Goal: Task Accomplishment & Management: Use online tool/utility

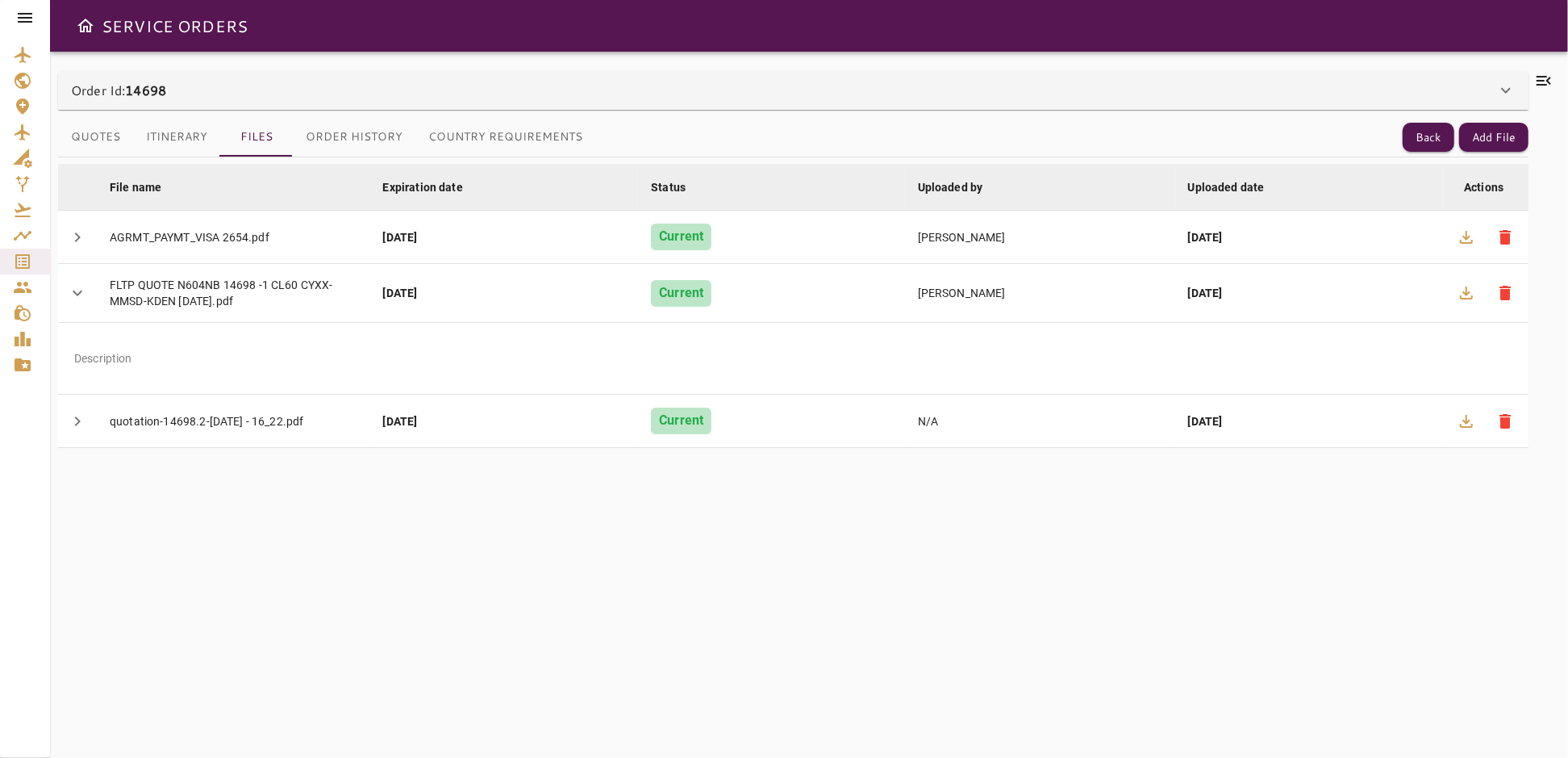
click at [23, 18] on icon at bounding box center [24, 18] width 14 height 9
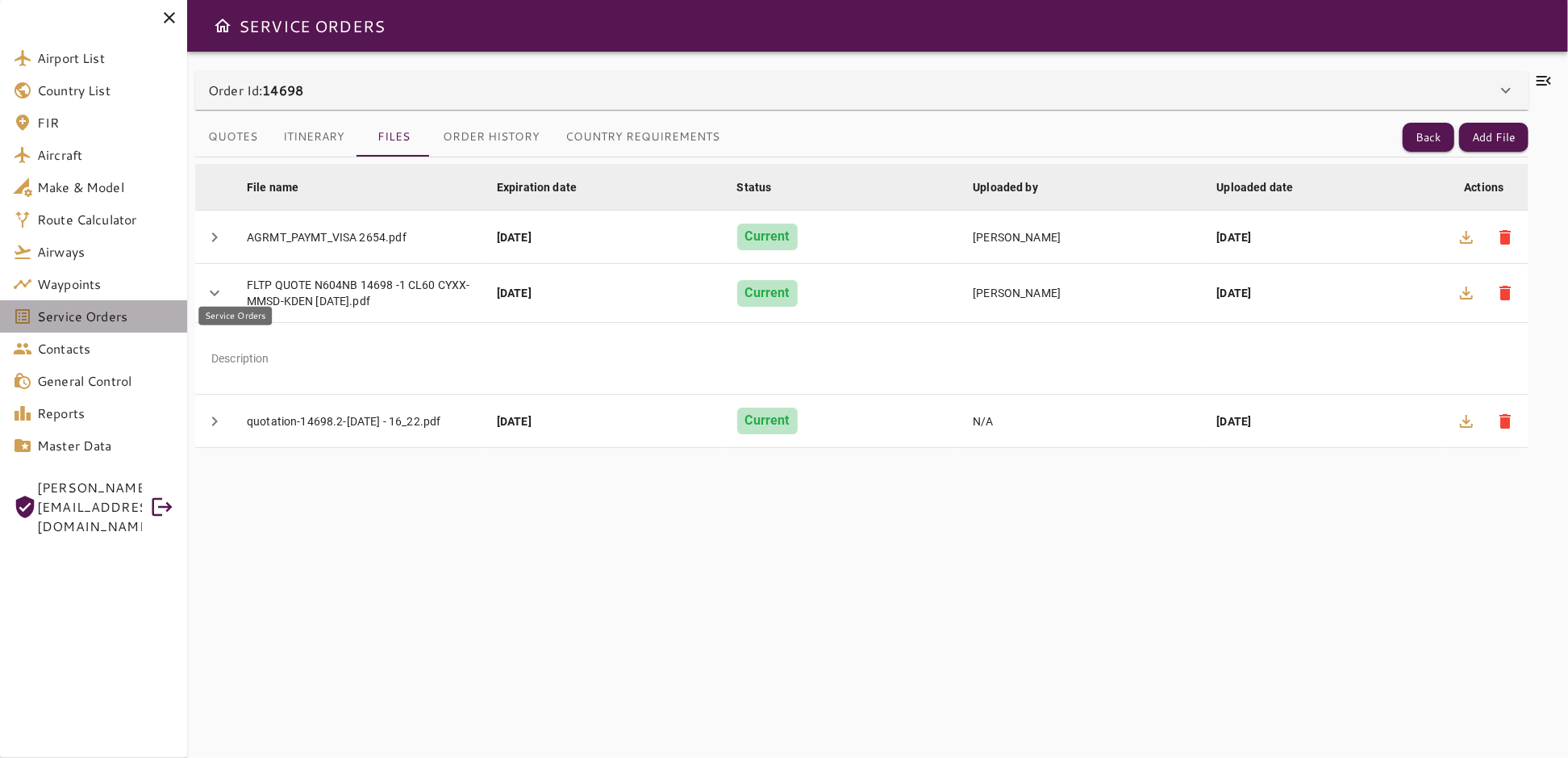
click at [48, 315] on span "Service Orders" at bounding box center [106, 316] width 137 height 20
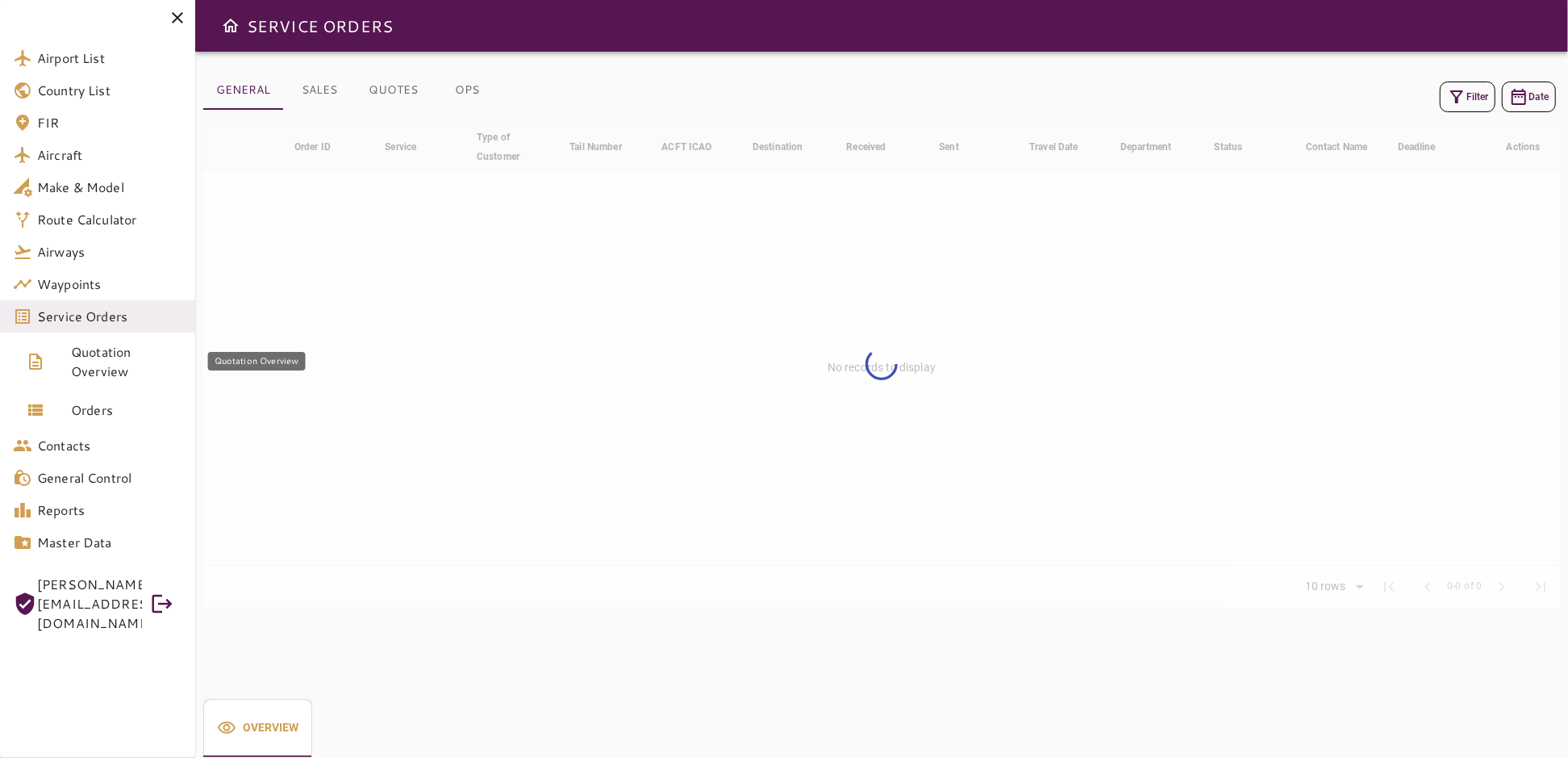
click at [94, 362] on span "Quotation Overview" at bounding box center [127, 361] width 112 height 39
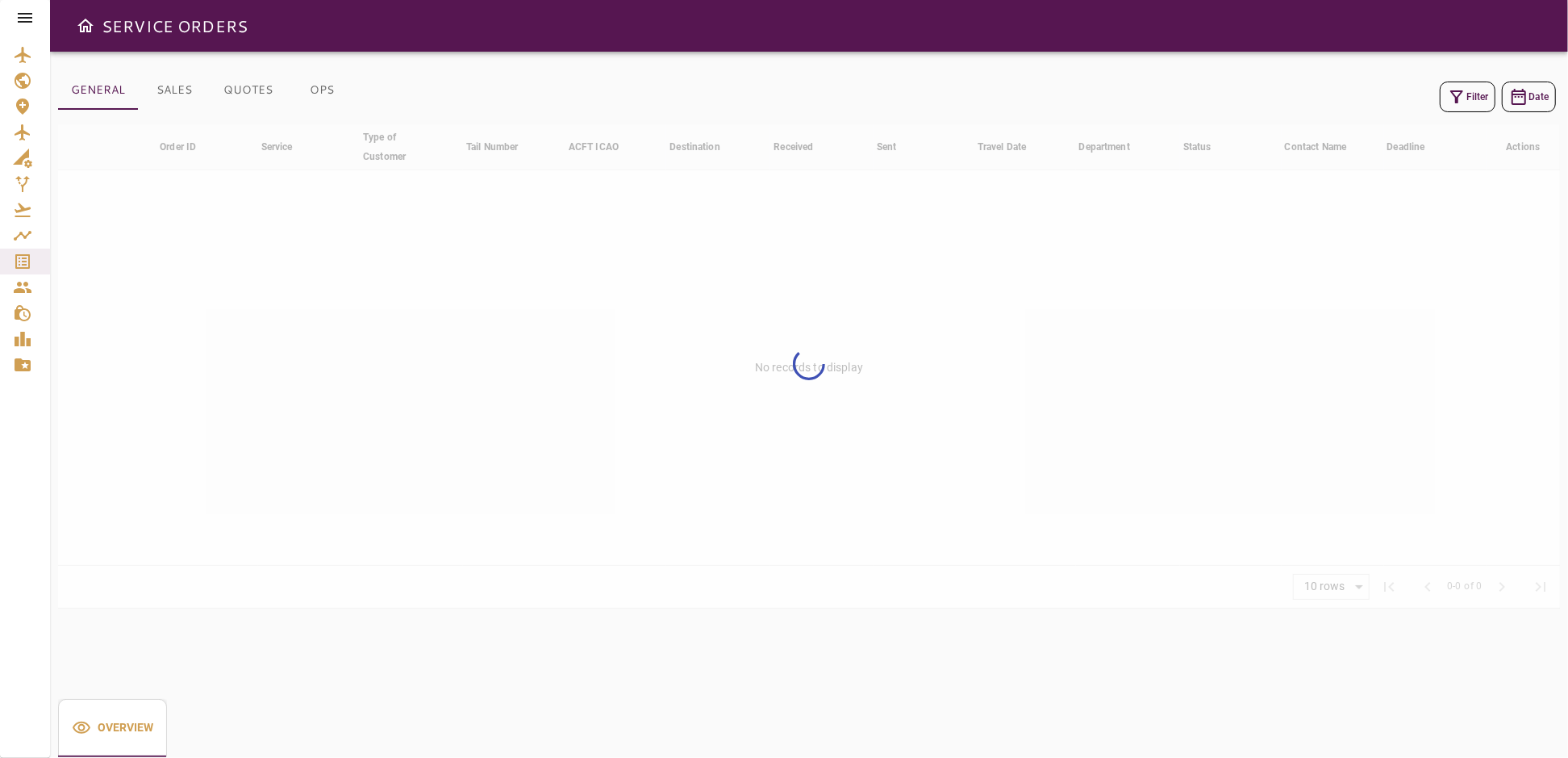
click at [30, 18] on icon at bounding box center [24, 18] width 14 height 9
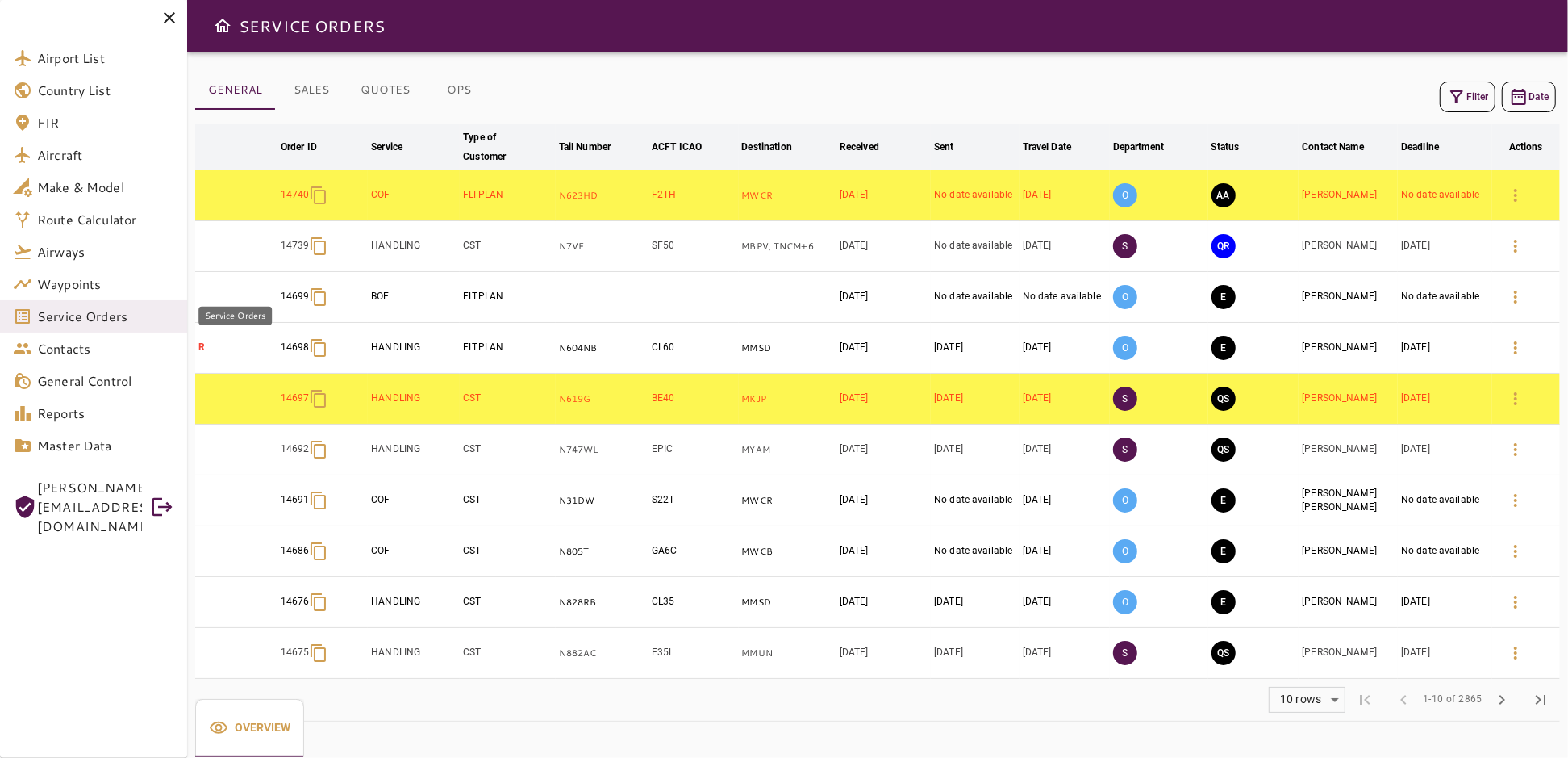
click at [73, 323] on span "Service Orders" at bounding box center [106, 316] width 137 height 20
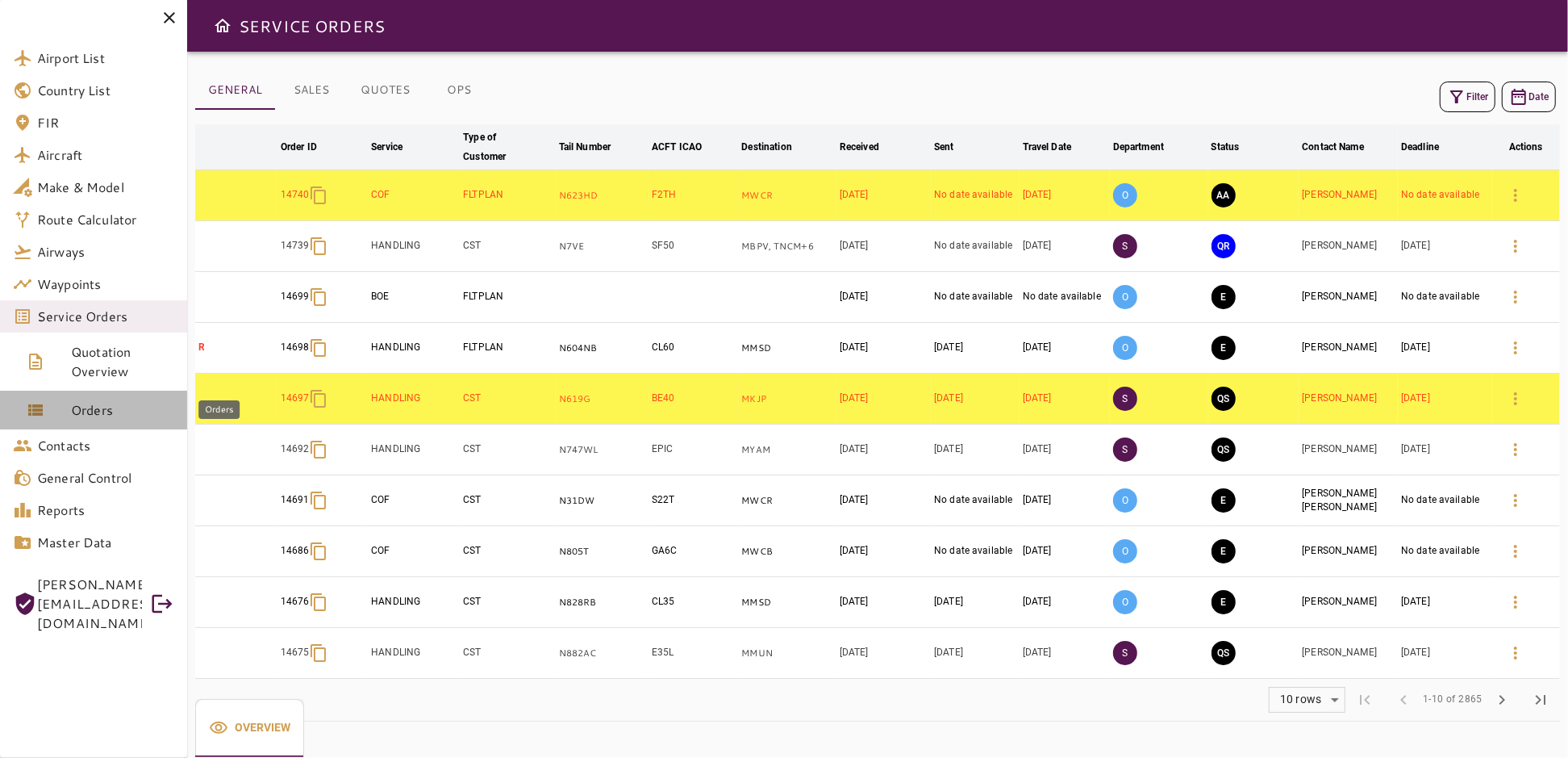
click at [96, 411] on span "Orders" at bounding box center [123, 410] width 103 height 20
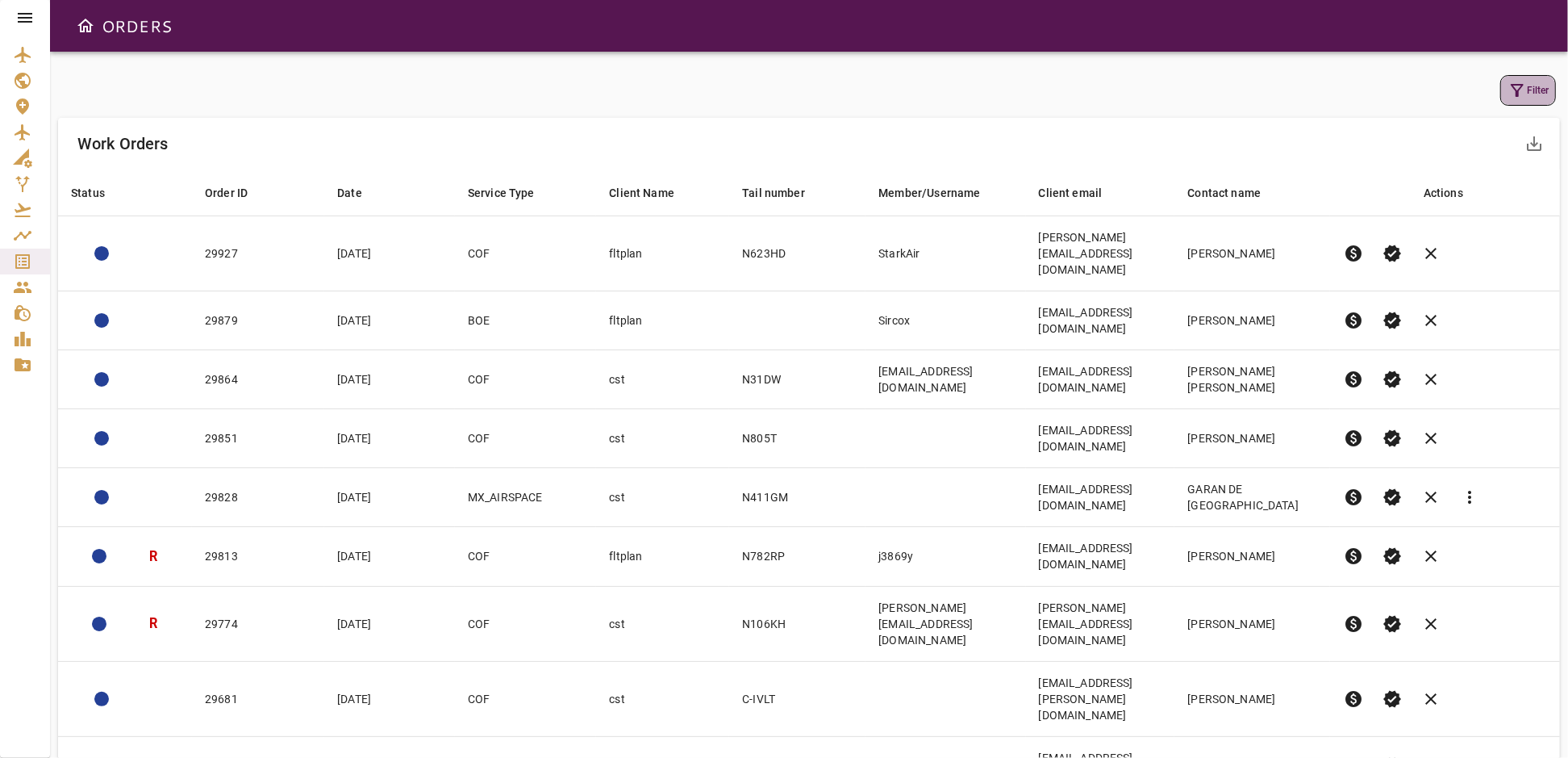
click at [1520, 89] on icon "button" at bounding box center [1517, 90] width 20 height 20
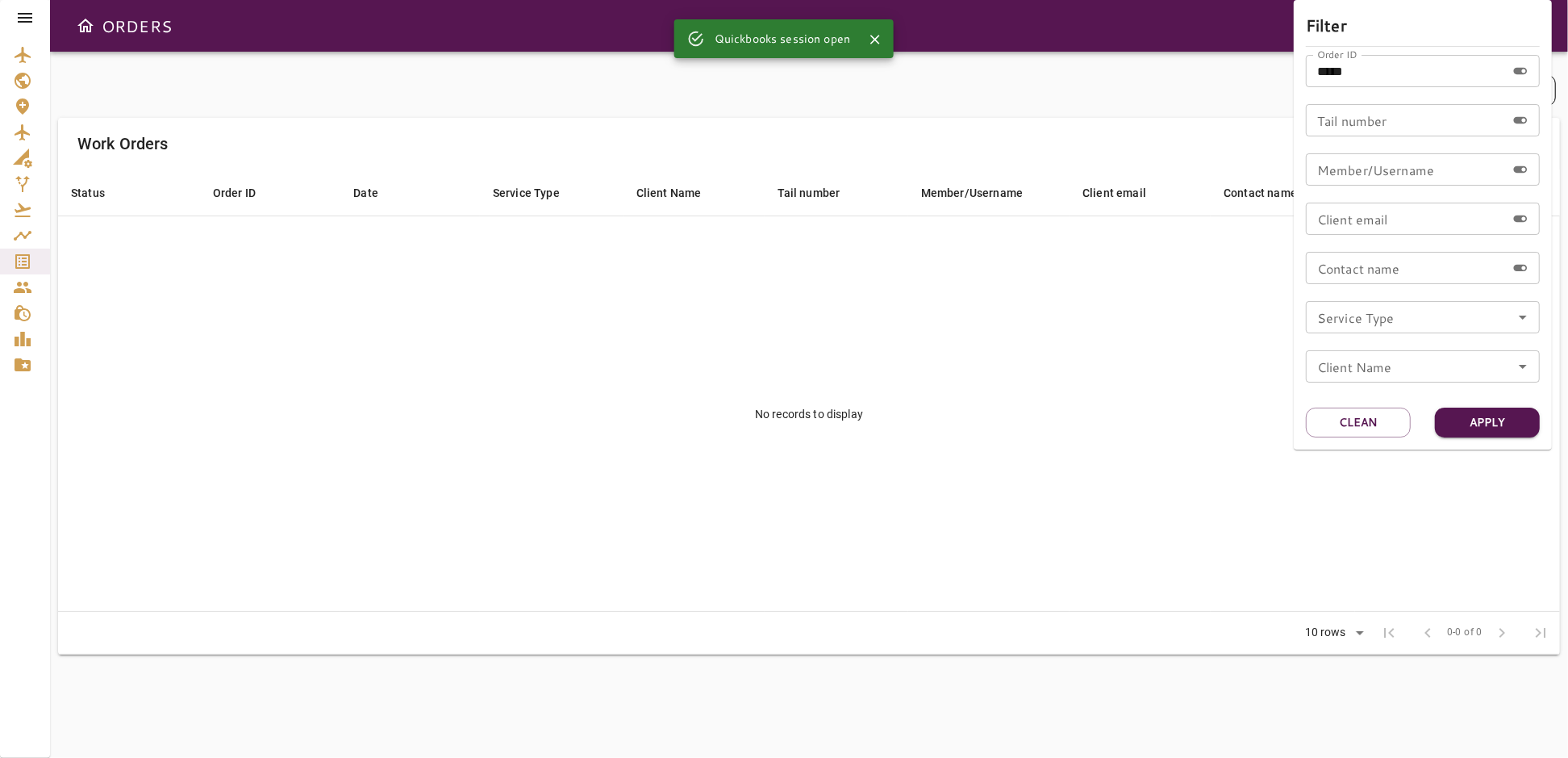
click at [1408, 77] on input "*****" at bounding box center [1406, 70] width 200 height 32
type input "*"
type input "*****"
click at [1496, 426] on button "Apply" at bounding box center [1487, 423] width 105 height 30
click at [1495, 421] on button "Apply" at bounding box center [1487, 423] width 105 height 30
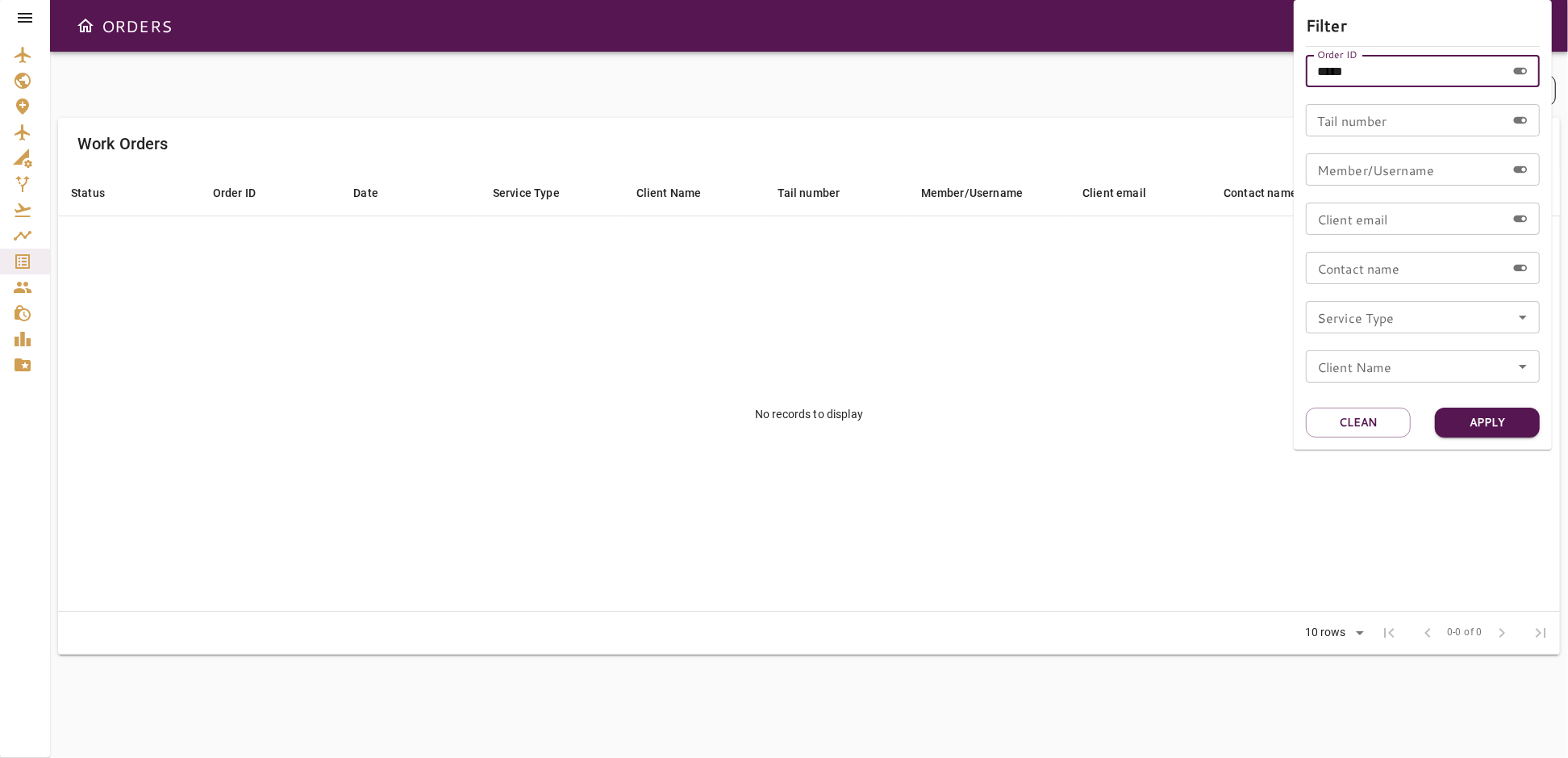
drag, startPoint x: 1371, startPoint y: 71, endPoint x: 1262, endPoint y: 73, distance: 109.0
click at [1262, 73] on div "Filter Order ID ***** Order ID Tail number Tail number Member/Username Member/U…" at bounding box center [784, 379] width 1568 height 758
click at [1383, 122] on input "Tail number" at bounding box center [1406, 120] width 200 height 32
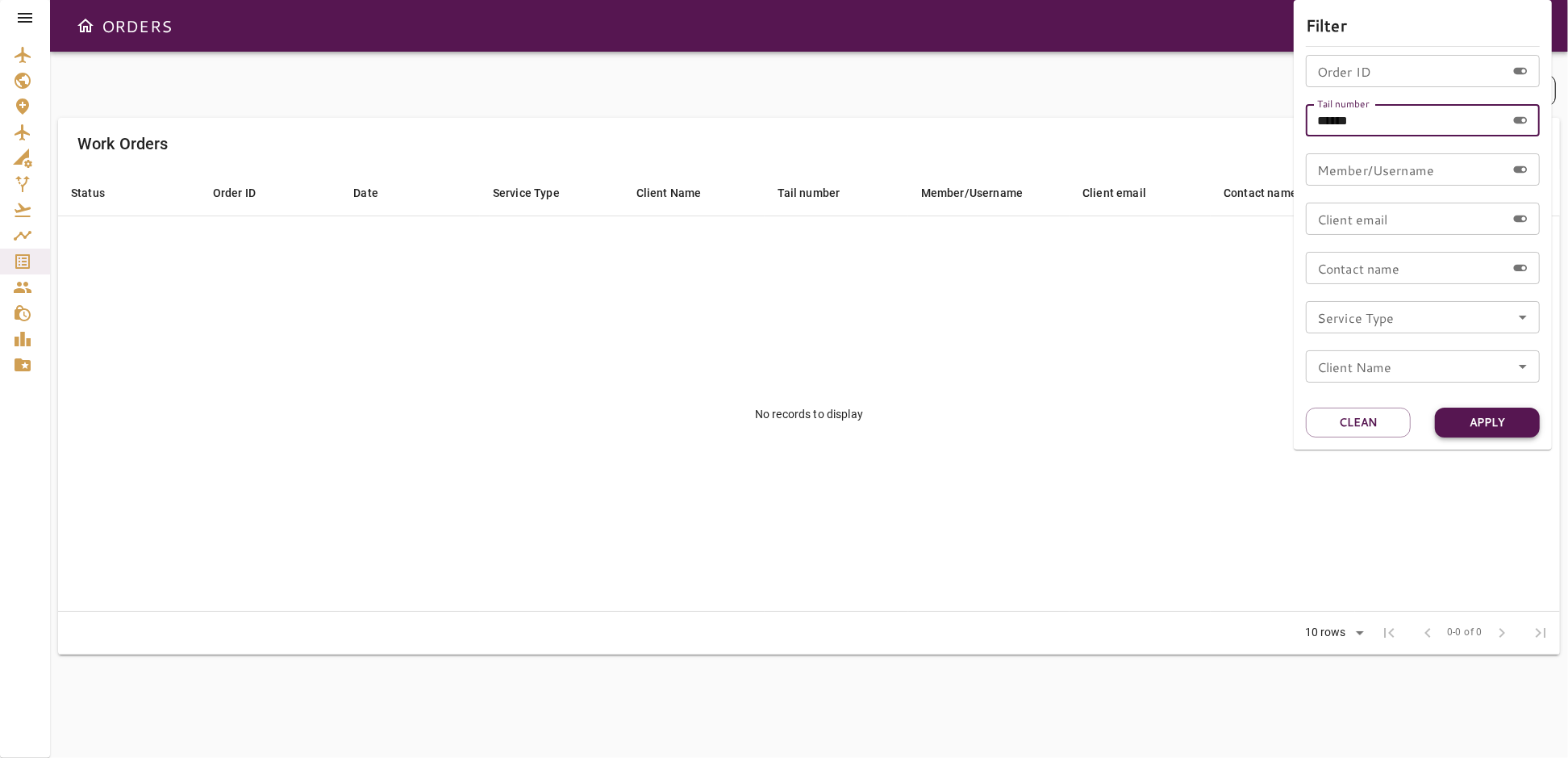
type input "******"
click at [1501, 419] on button "Apply" at bounding box center [1487, 423] width 105 height 30
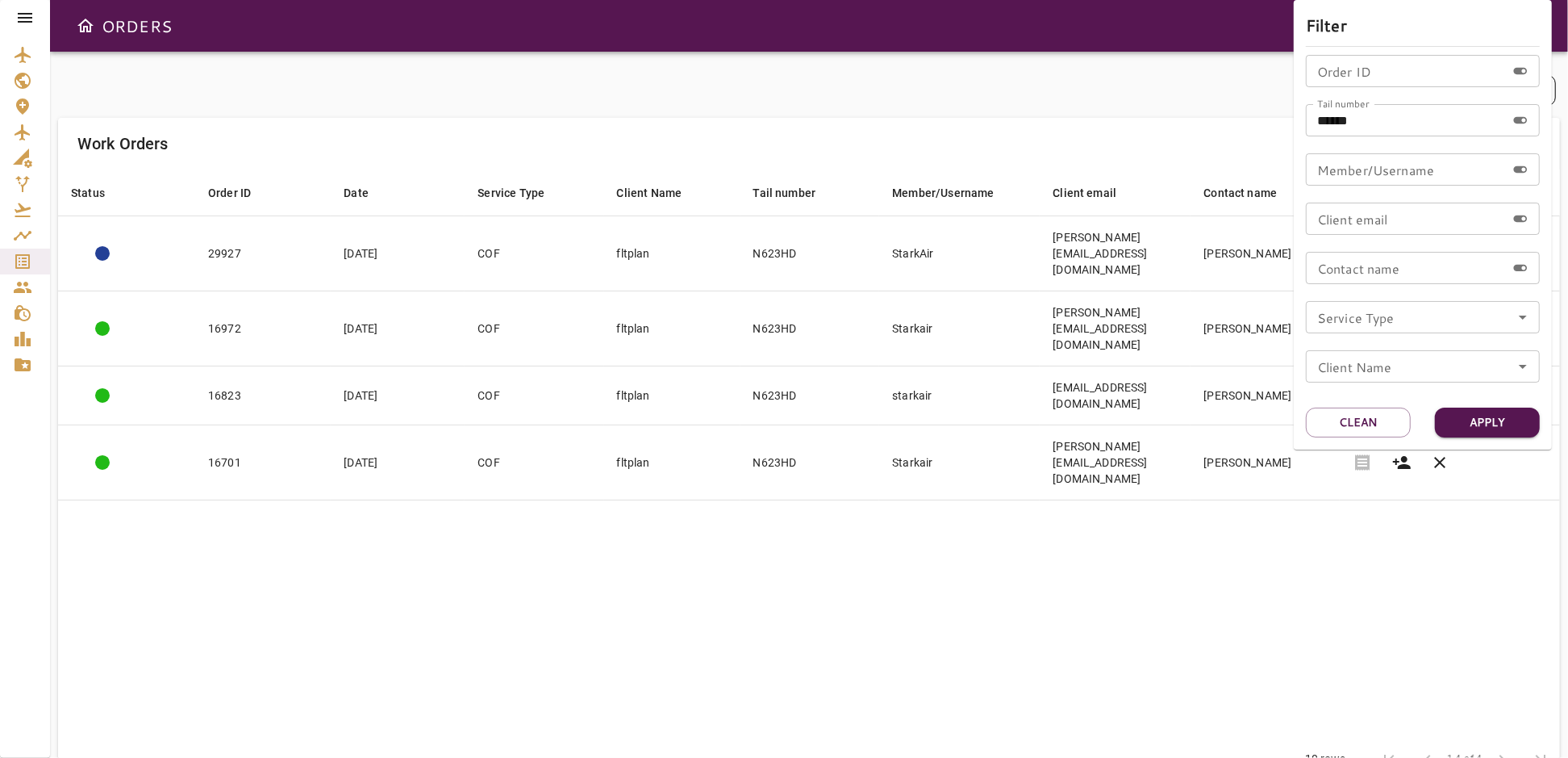
click at [1018, 472] on div at bounding box center [784, 379] width 1568 height 758
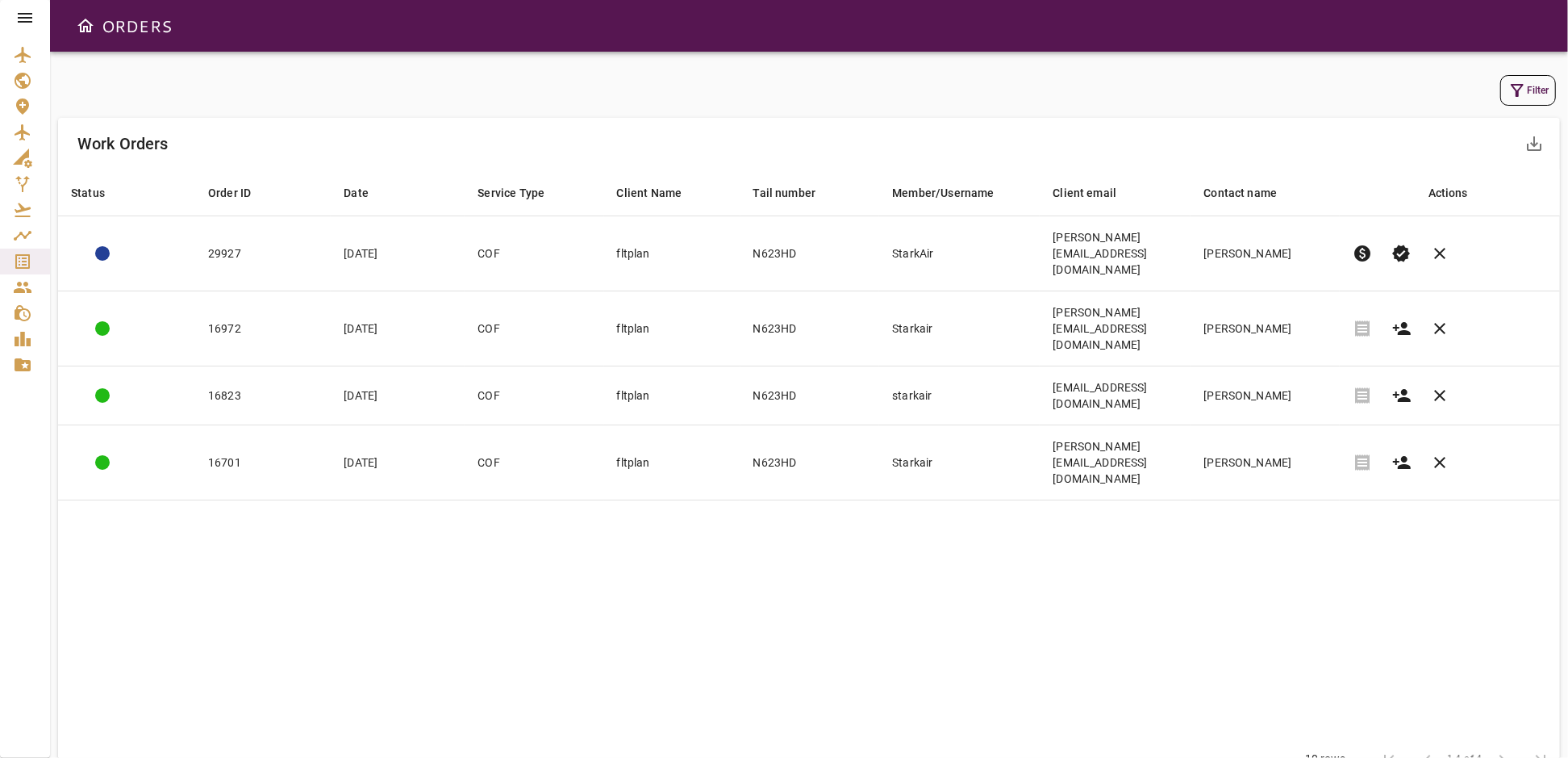
click at [1383, 124] on div "Work Orders save_alt" at bounding box center [809, 143] width 1502 height 52
click at [18, 257] on icon "Service Orders" at bounding box center [23, 261] width 20 height 20
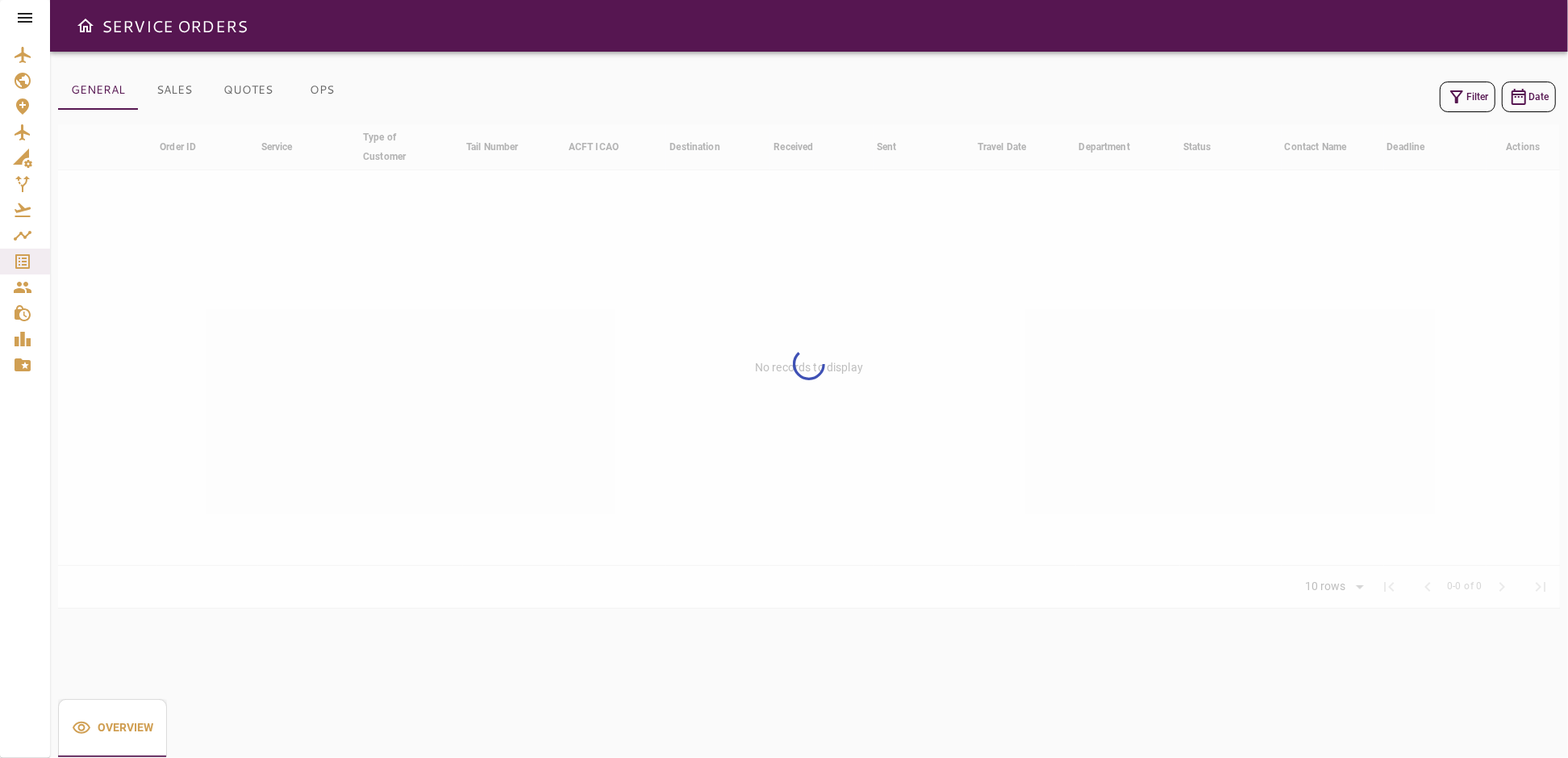
click at [1456, 87] on icon "button" at bounding box center [1456, 97] width 20 height 20
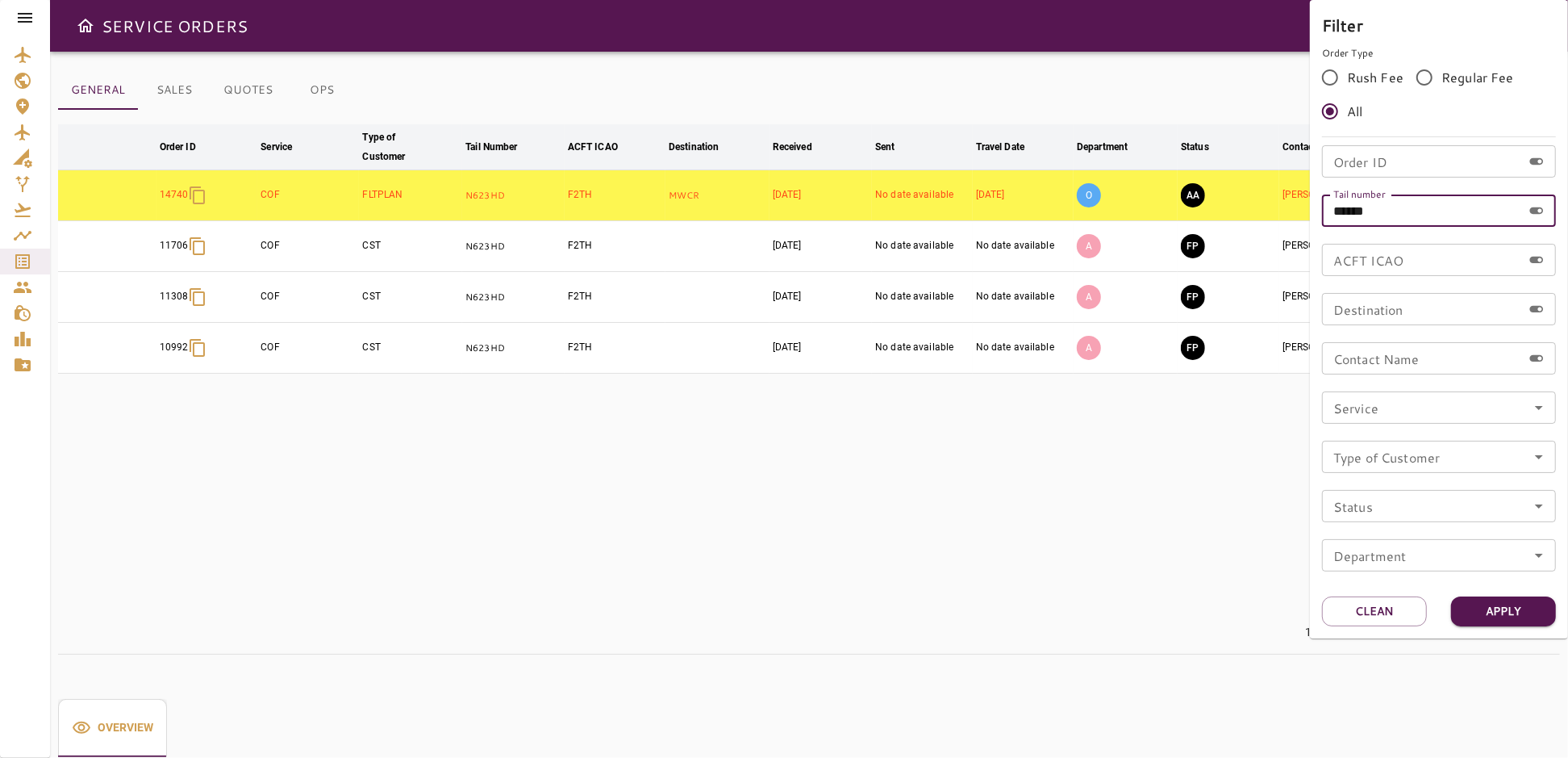
drag, startPoint x: 1401, startPoint y: 215, endPoint x: 1290, endPoint y: 221, distance: 111.2
click at [1290, 221] on div "Filter Order Type Rush Fee Regular Fee All Order ID Order ID Tail number ******…" at bounding box center [784, 379] width 1568 height 758
click at [1378, 158] on div "Order ID Order ID" at bounding box center [1438, 162] width 234 height 32
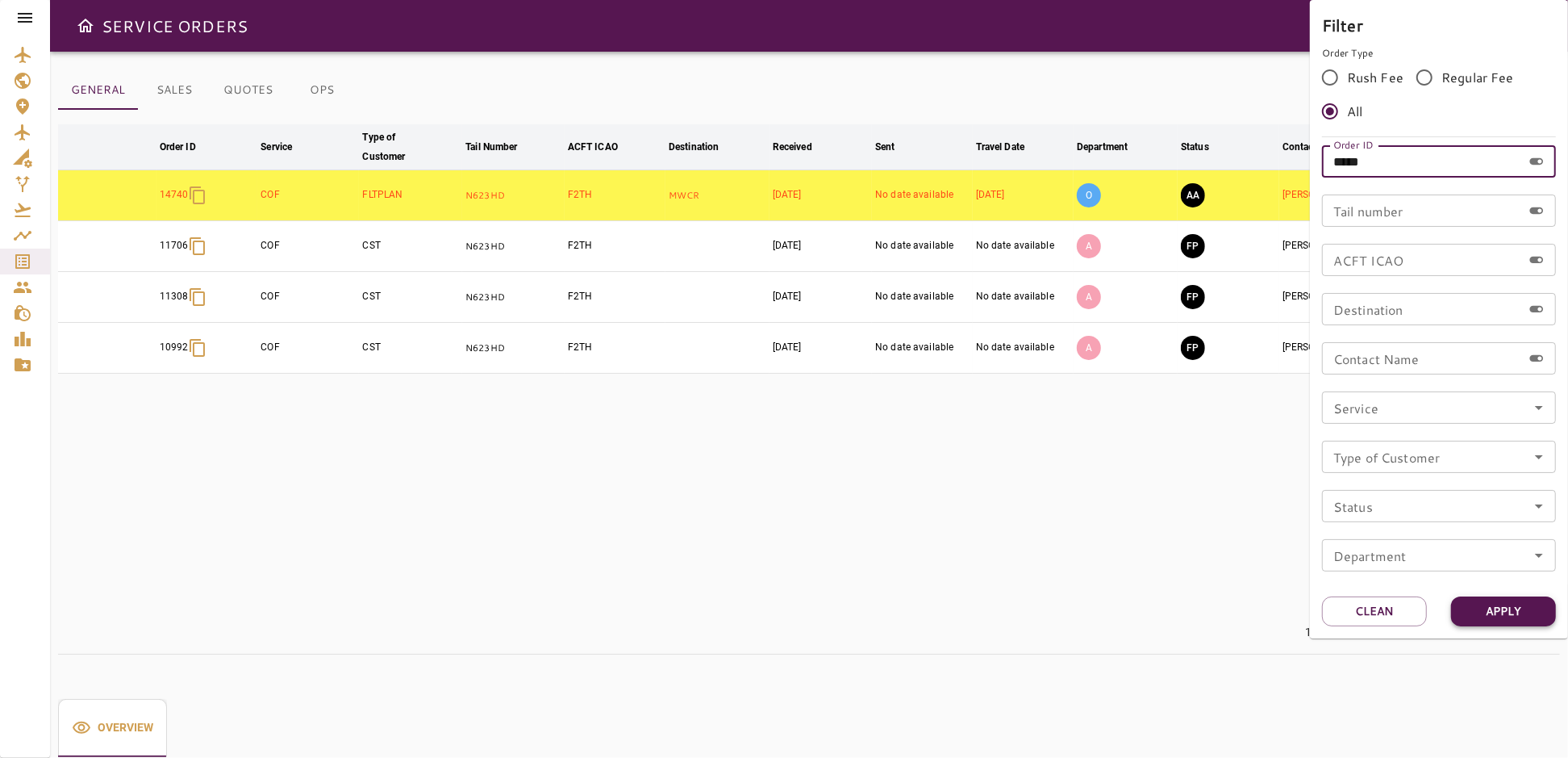
type input "*****"
click at [1486, 607] on button "Apply" at bounding box center [1503, 611] width 105 height 30
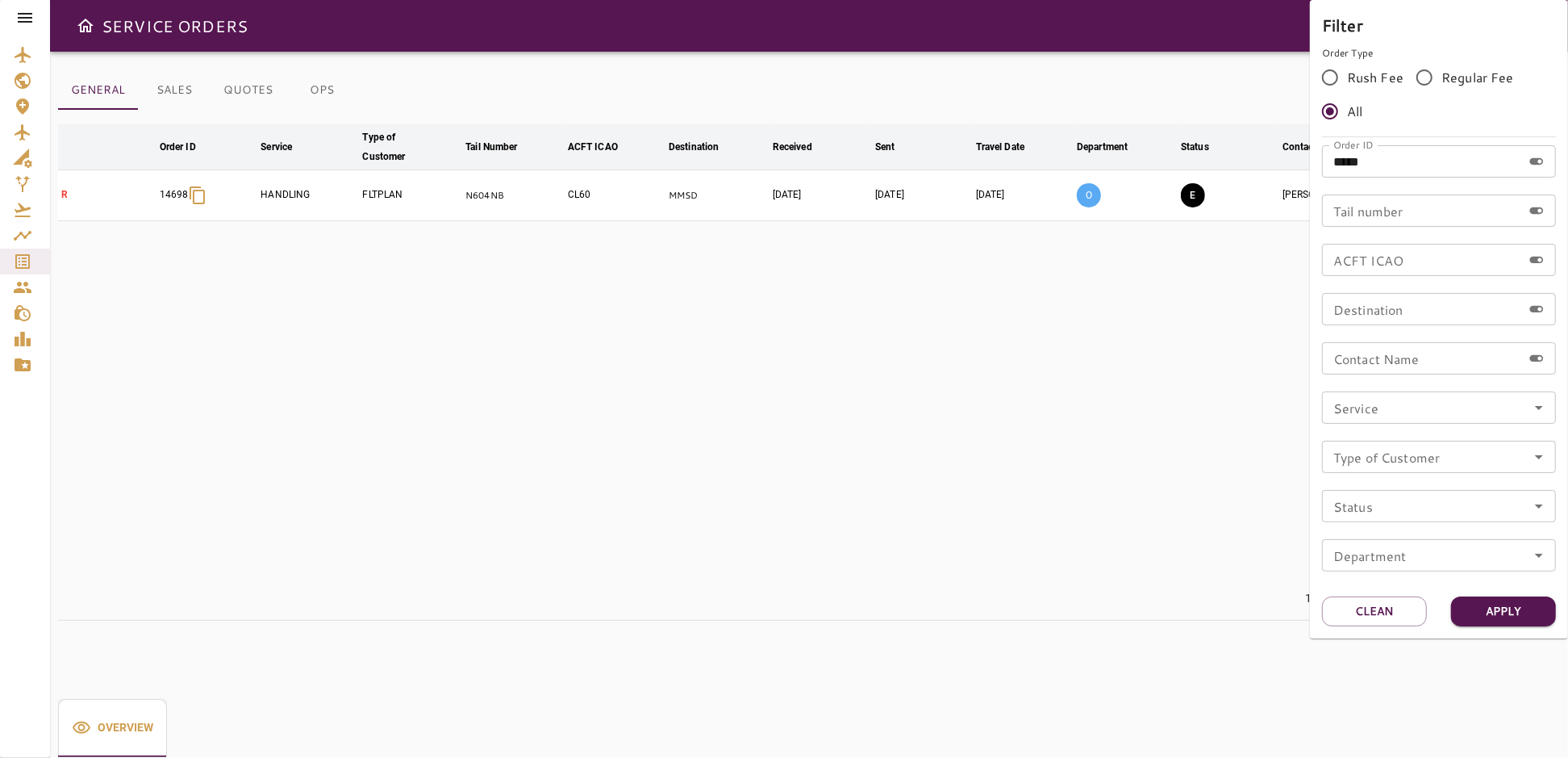
click at [1127, 537] on div at bounding box center [784, 379] width 1568 height 758
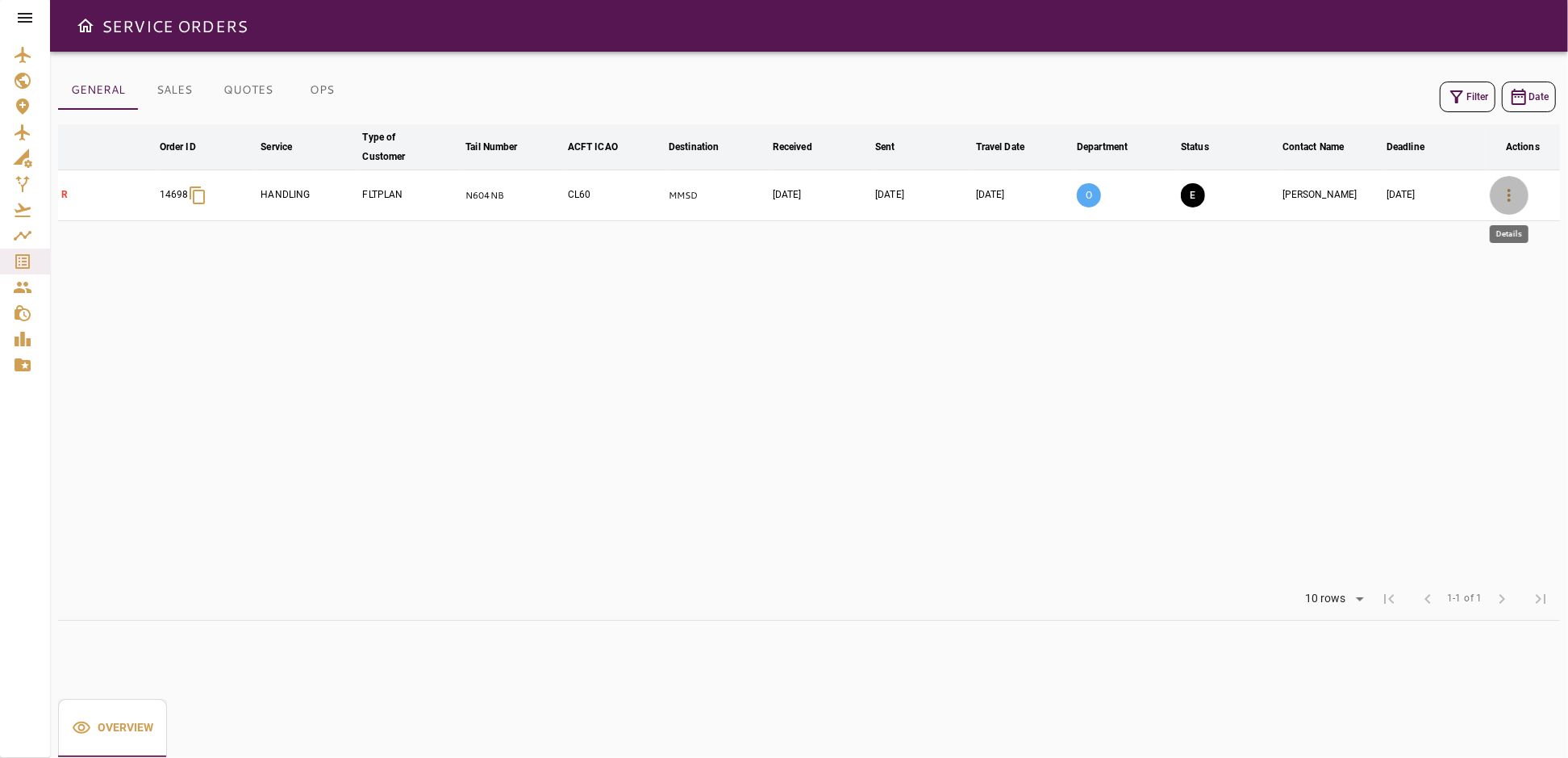
click at [1512, 198] on icon "button" at bounding box center [1509, 195] width 20 height 20
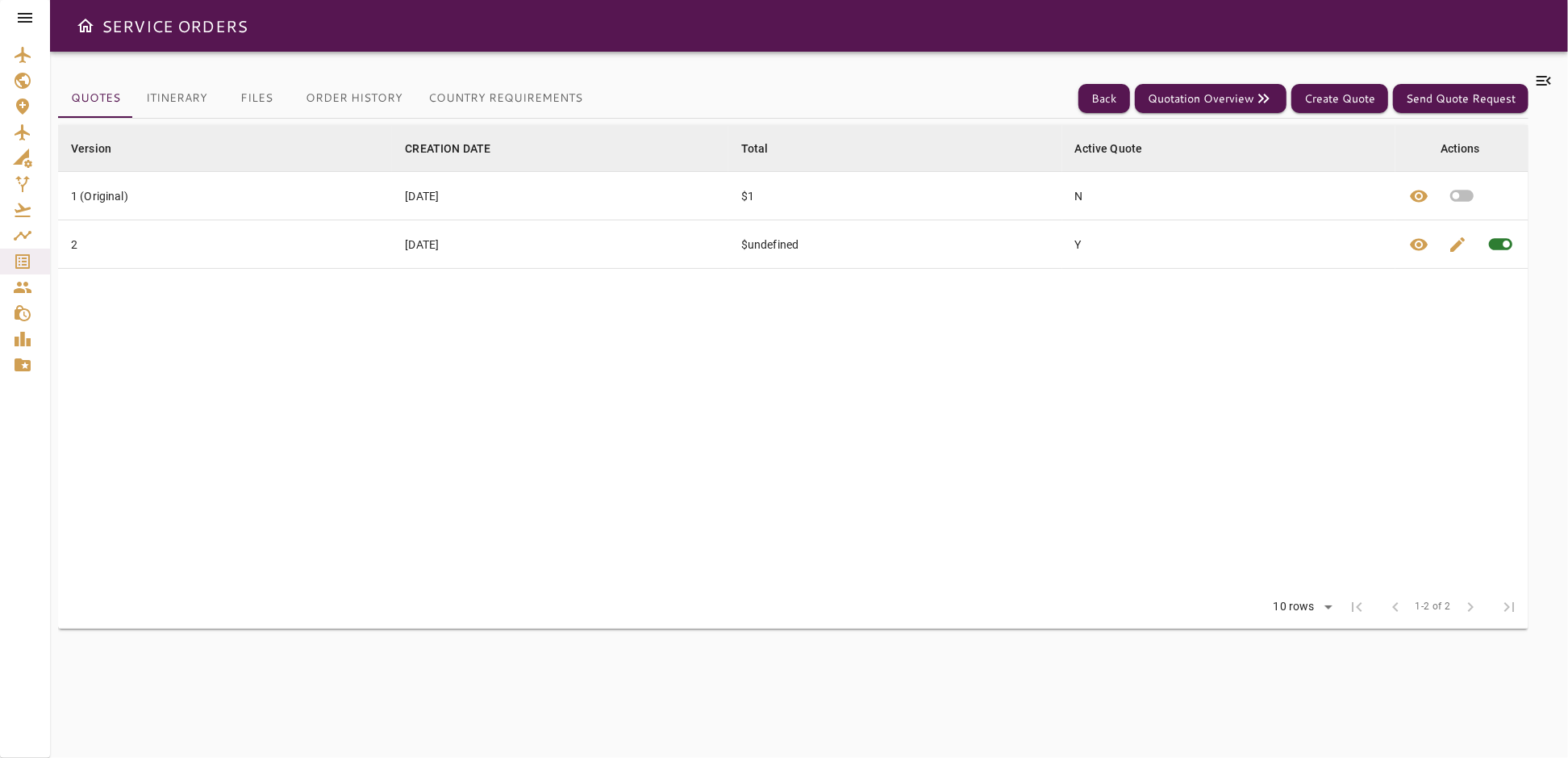
click at [1545, 77] on icon at bounding box center [1544, 81] width 14 height 9
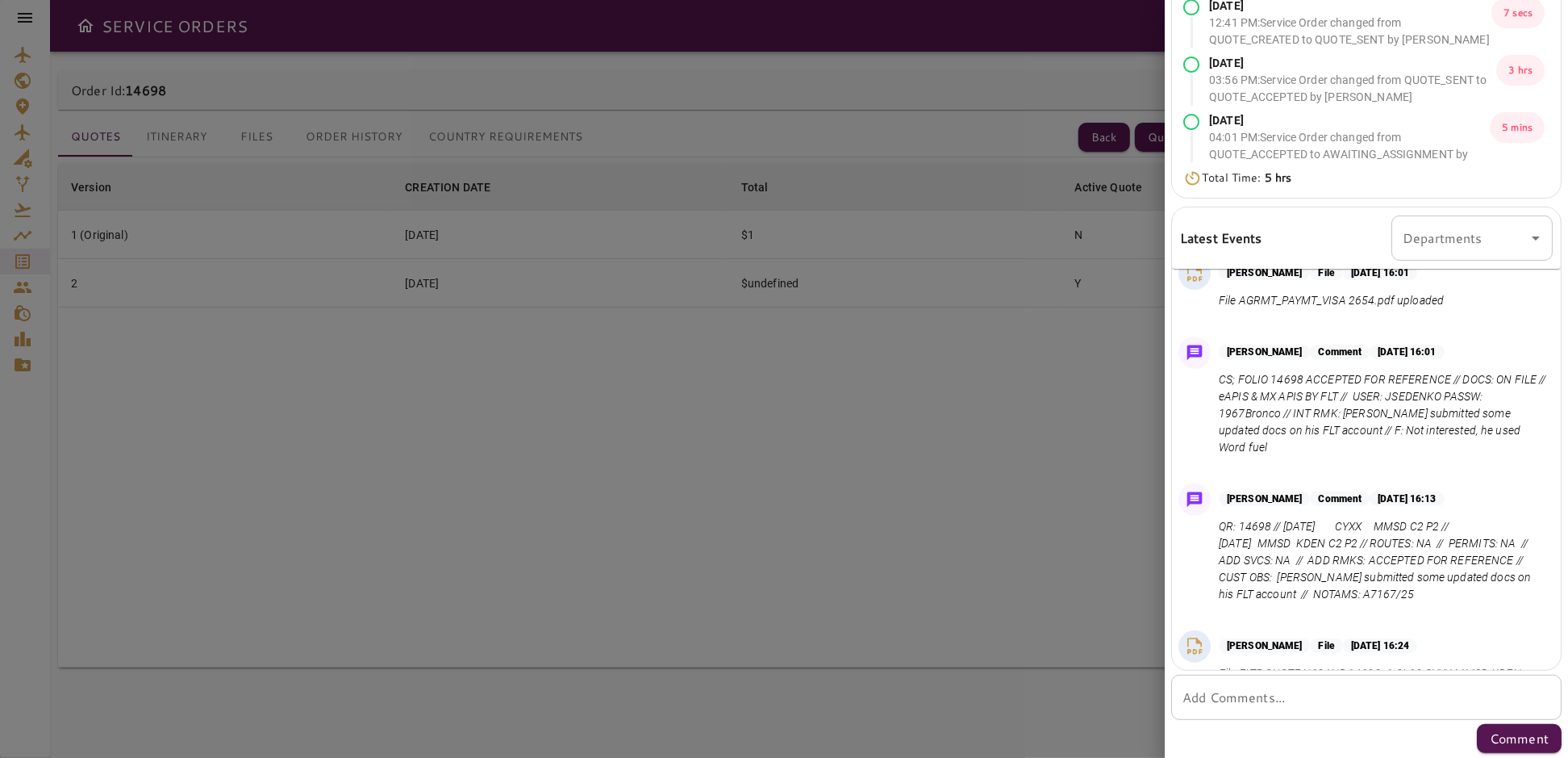
scroll to position [100, 0]
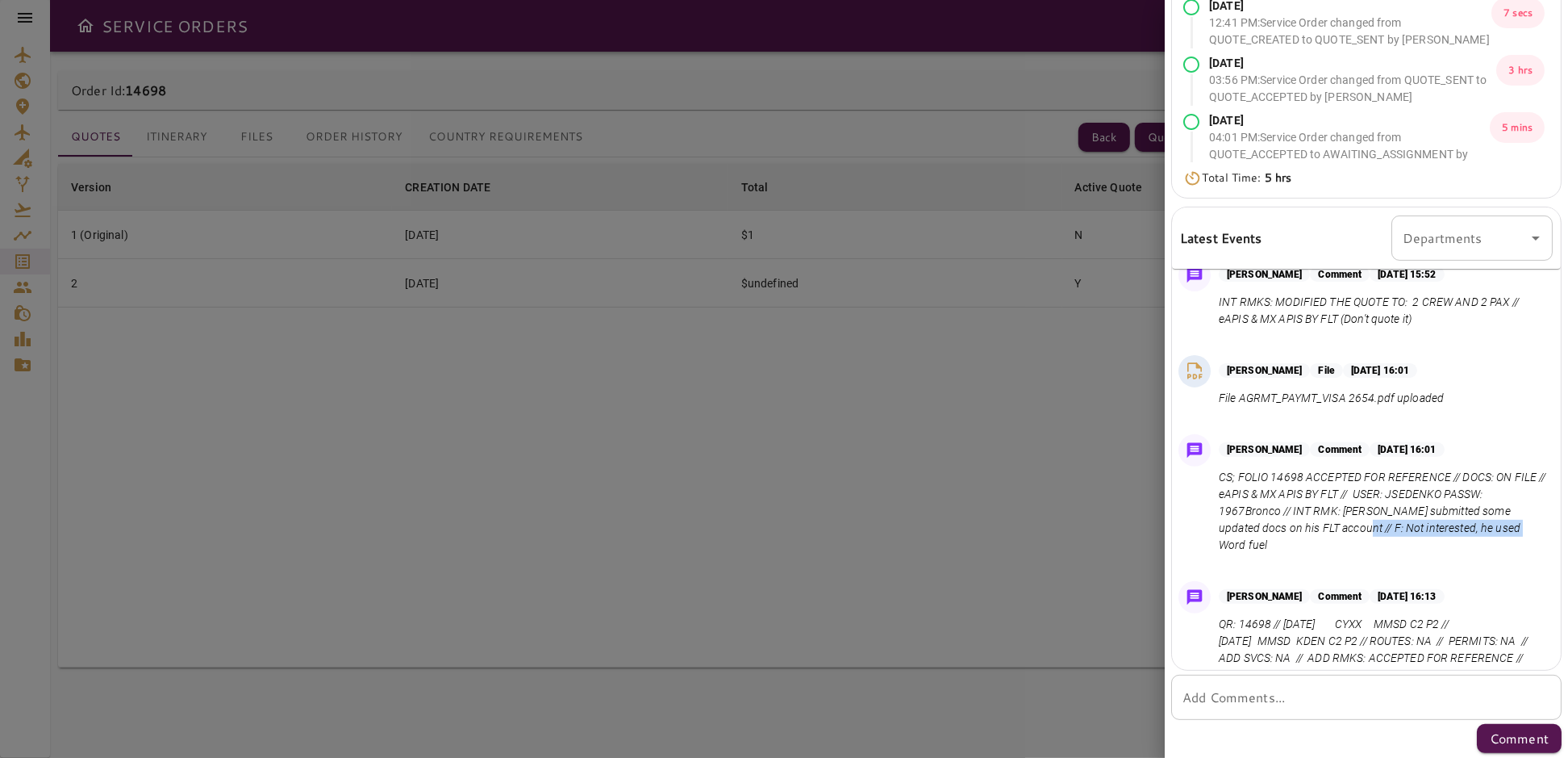
drag, startPoint x: 1338, startPoint y: 525, endPoint x: 1506, endPoint y: 531, distance: 168.1
click at [1506, 531] on p "CS; FOLIO 14698 ACCEPTED FOR REFERENCE // DOCS: ON FILE // eAPIS & MX APIS BY F…" at bounding box center [1382, 511] width 328 height 85
copy p "Not interested, he used Word fuel"
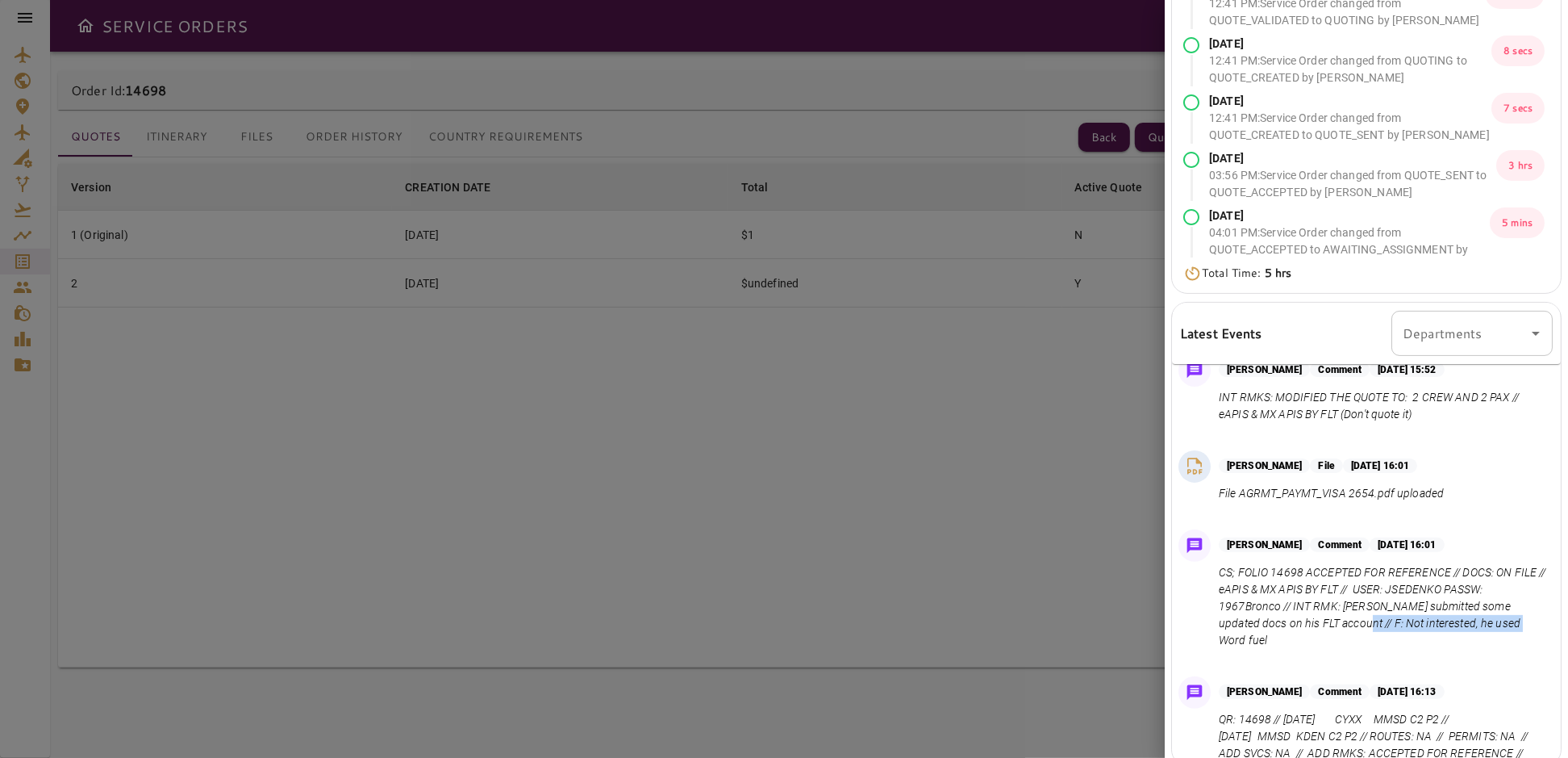
scroll to position [0, 0]
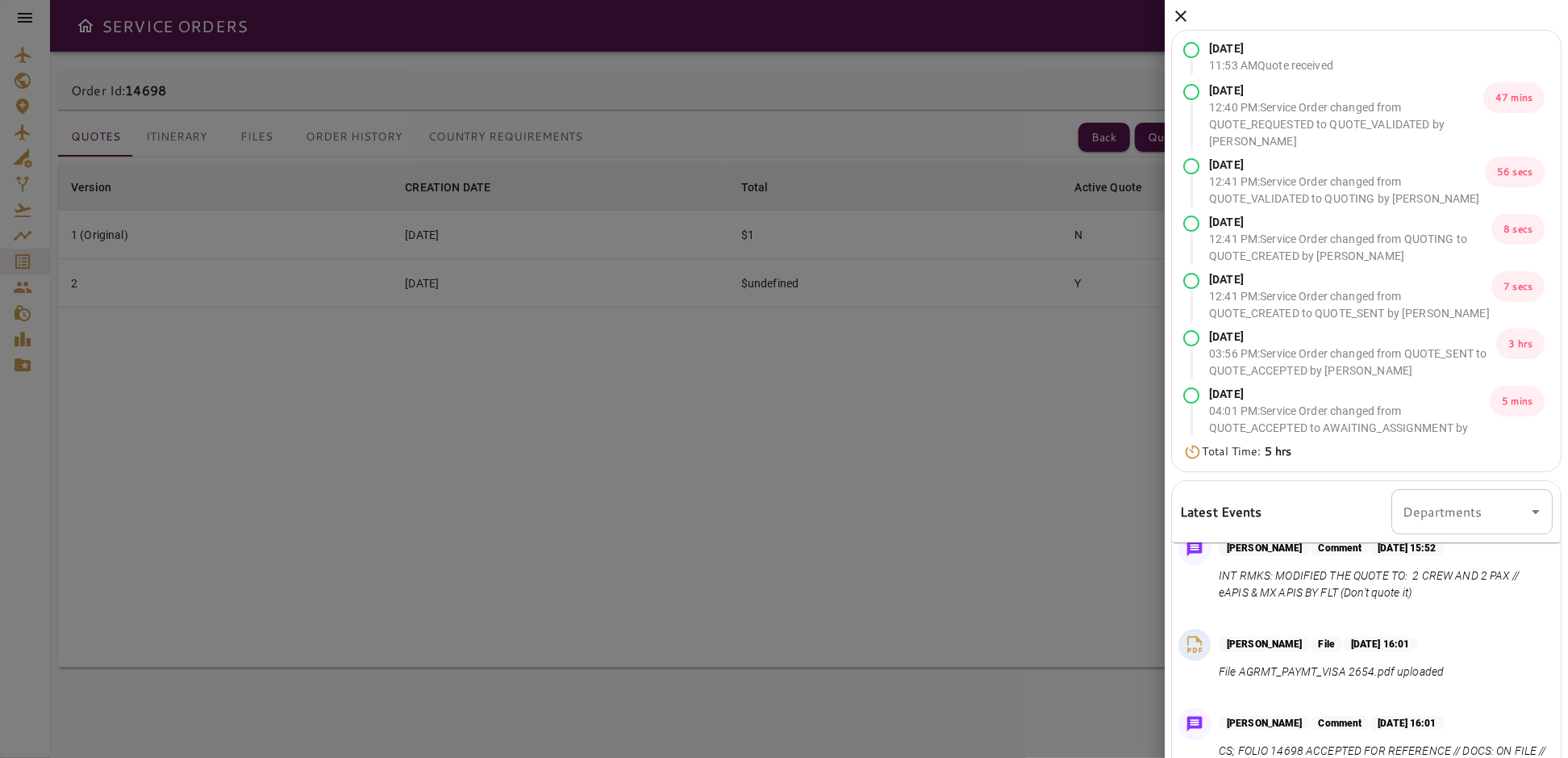
click at [1181, 13] on icon at bounding box center [1180, 16] width 20 height 20
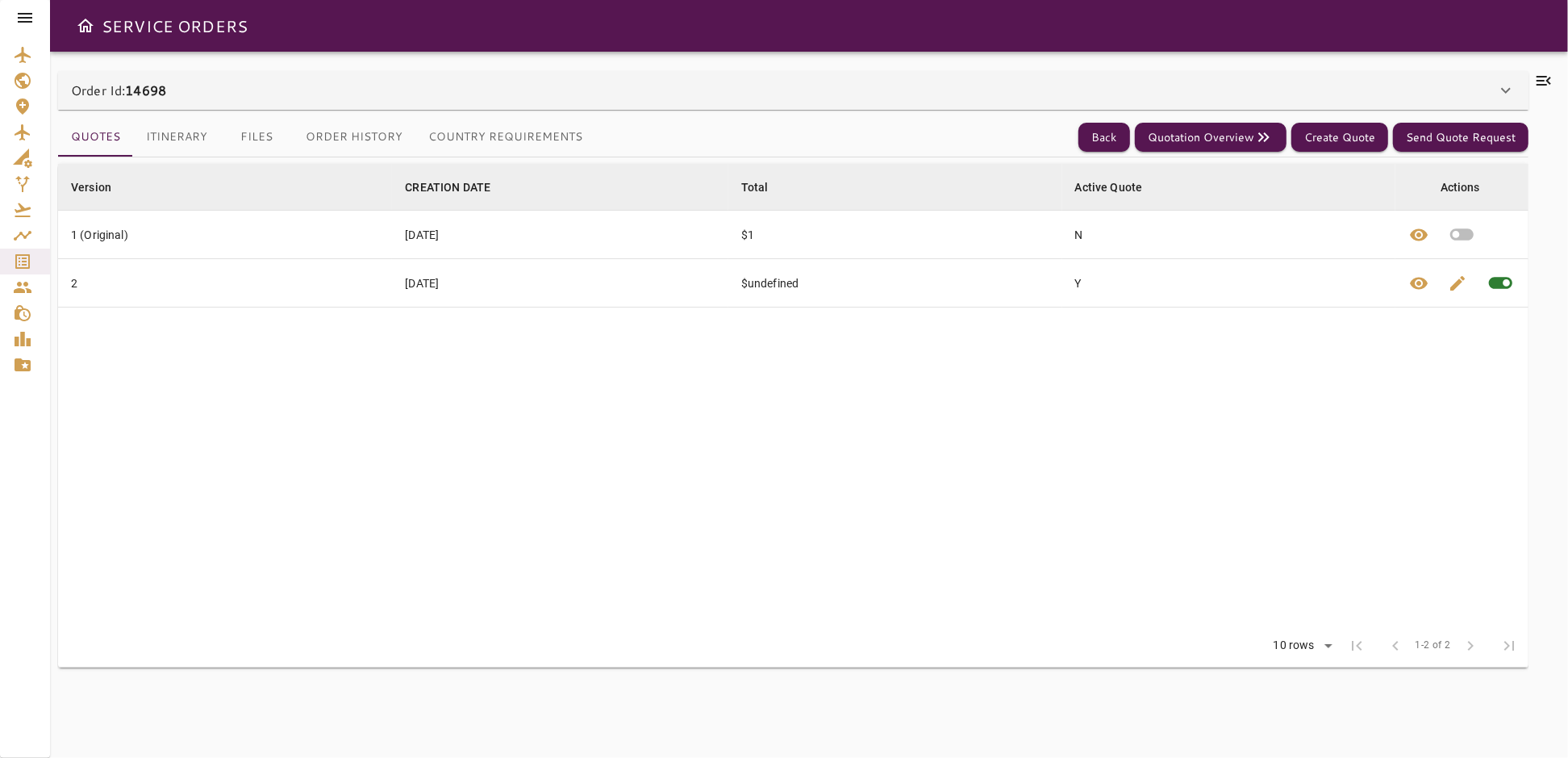
click at [24, 14] on icon at bounding box center [24, 18] width 14 height 9
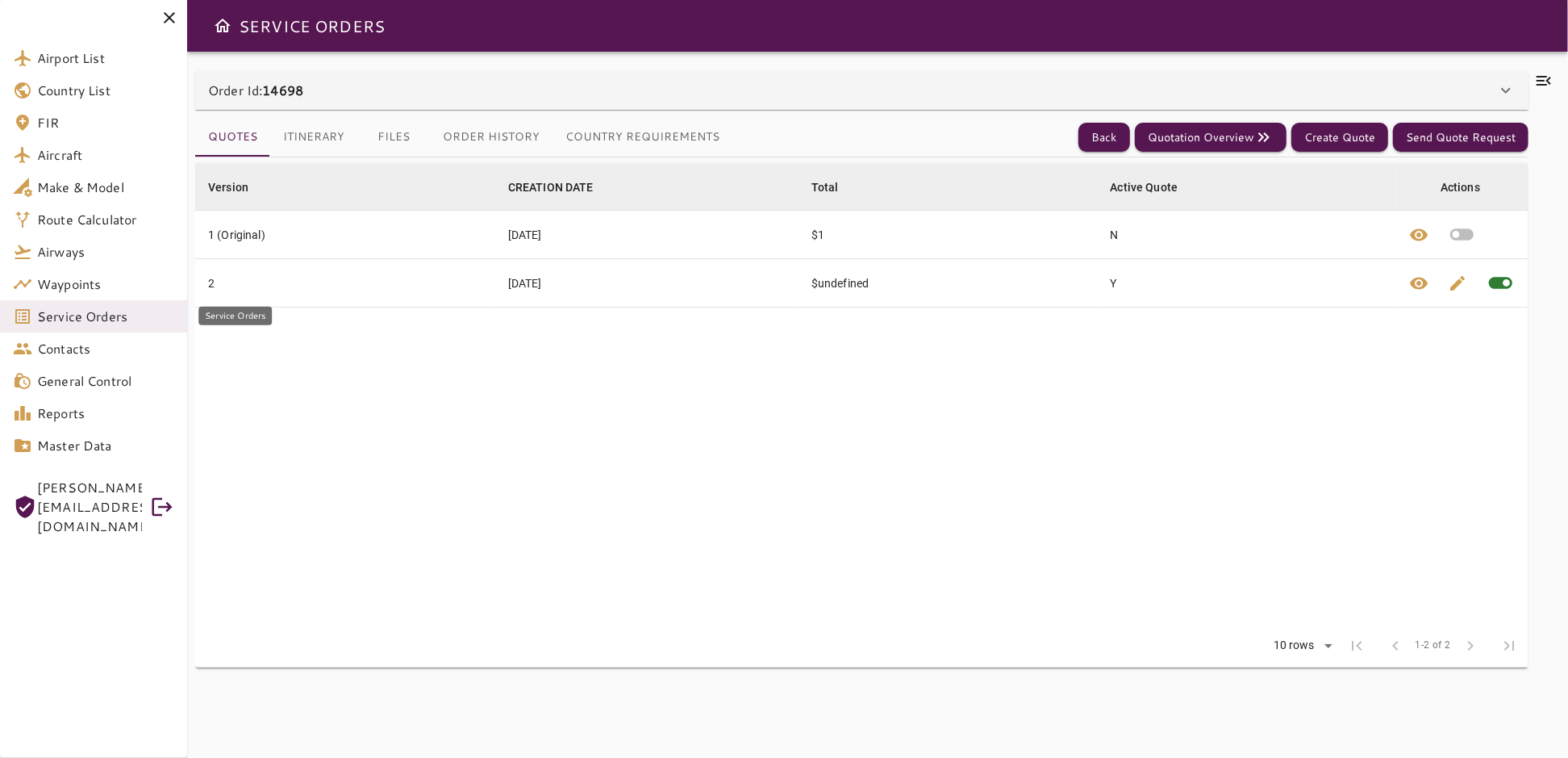
click at [69, 319] on span "Service Orders" at bounding box center [106, 316] width 137 height 20
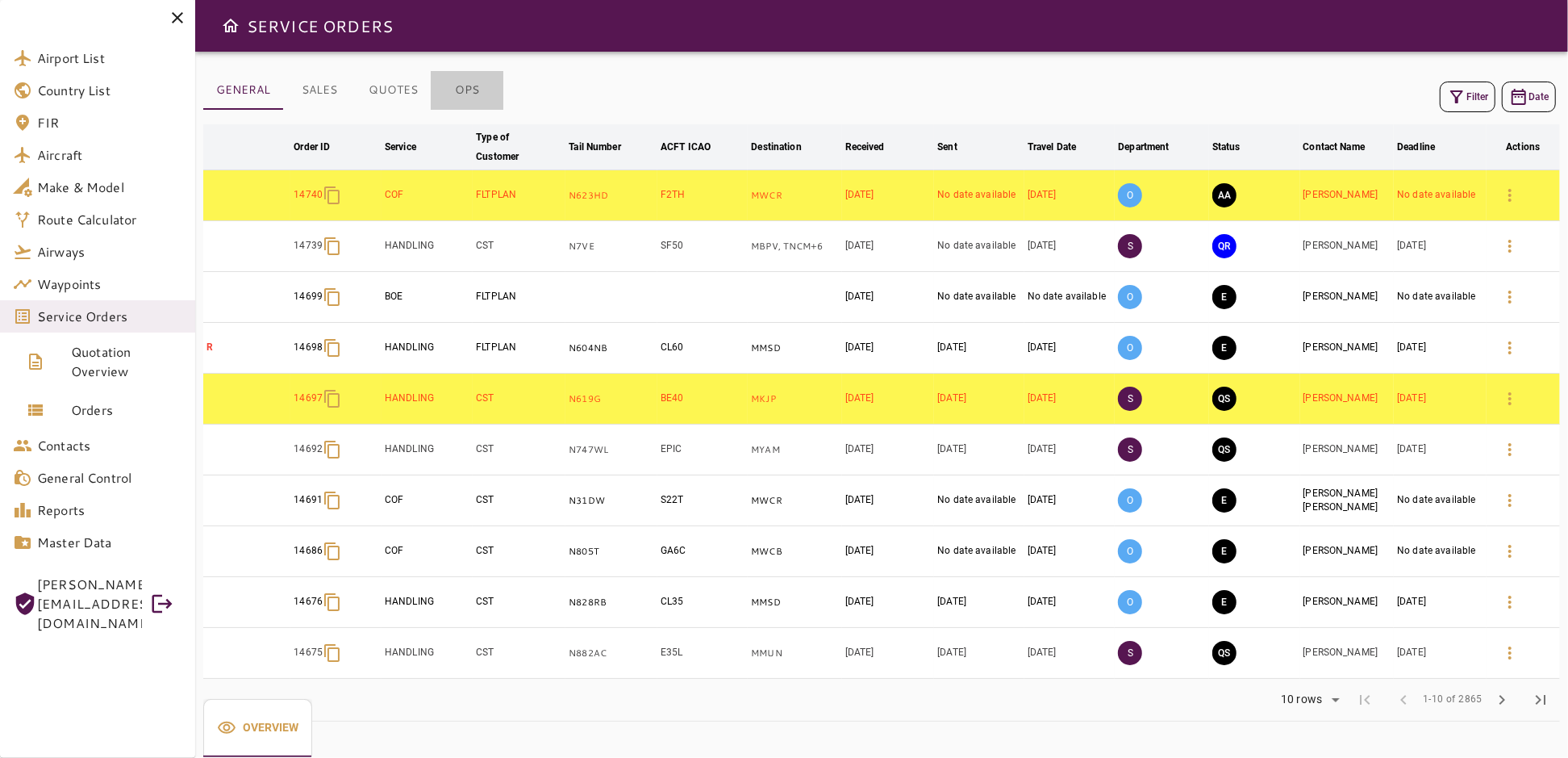
click at [472, 88] on button "OPS" at bounding box center [467, 90] width 72 height 39
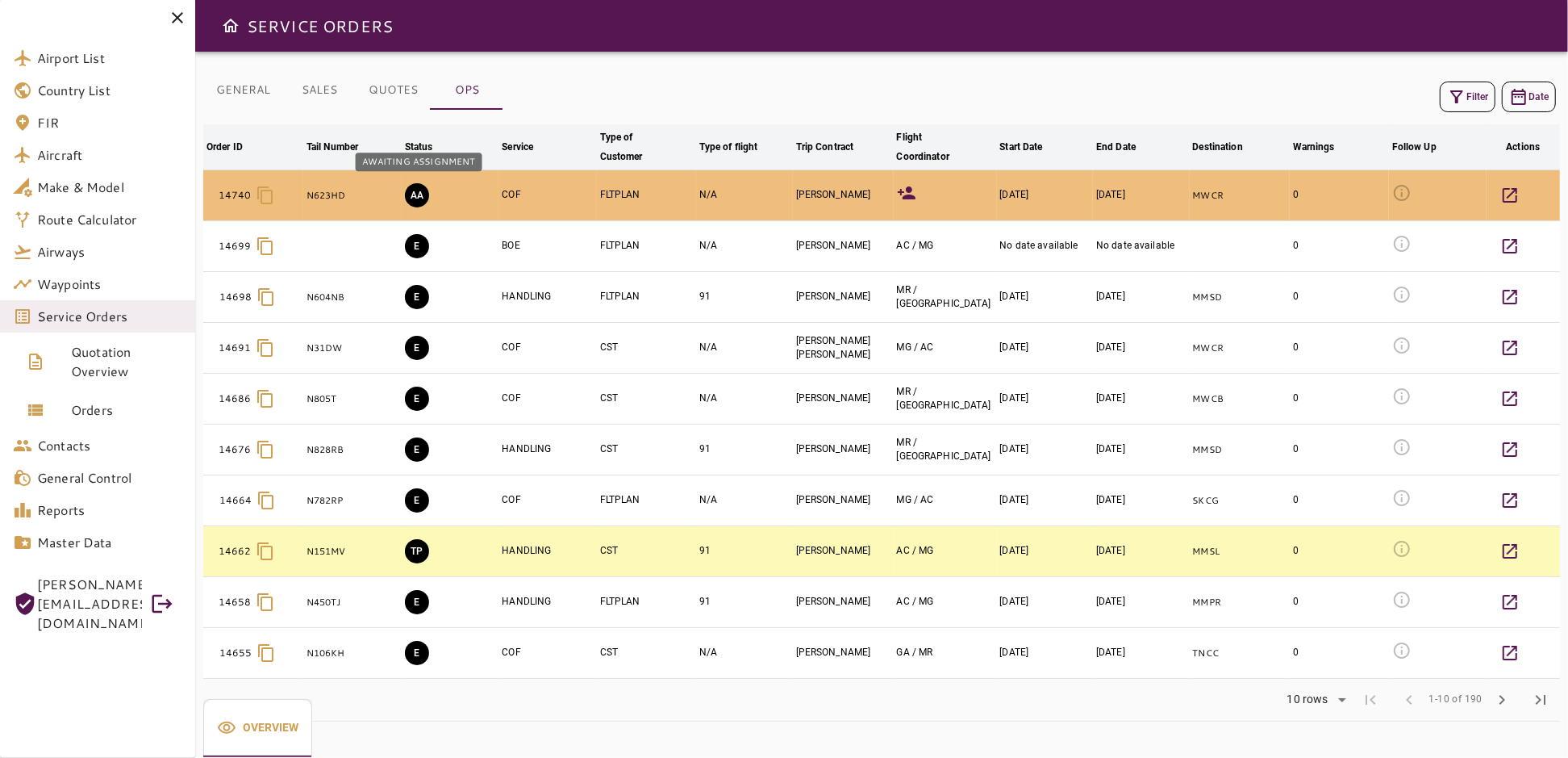
click at [423, 195] on button "AA" at bounding box center [417, 195] width 24 height 24
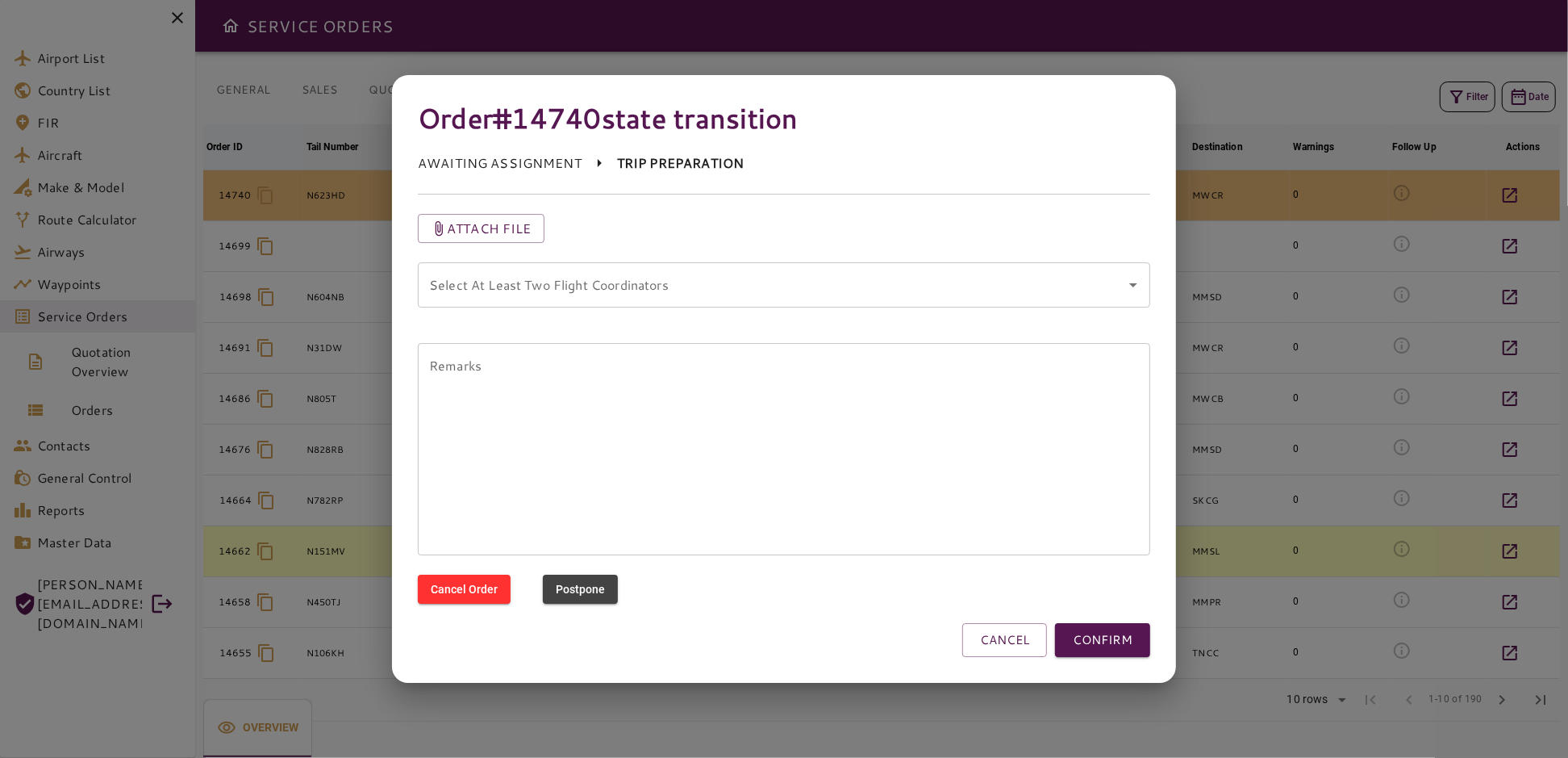
click at [621, 290] on coordinators "Select At Least Two Flight Coordinators" at bounding box center [772, 285] width 694 height 31
click at [1125, 645] on button "CONFIRM" at bounding box center [1102, 640] width 95 height 34
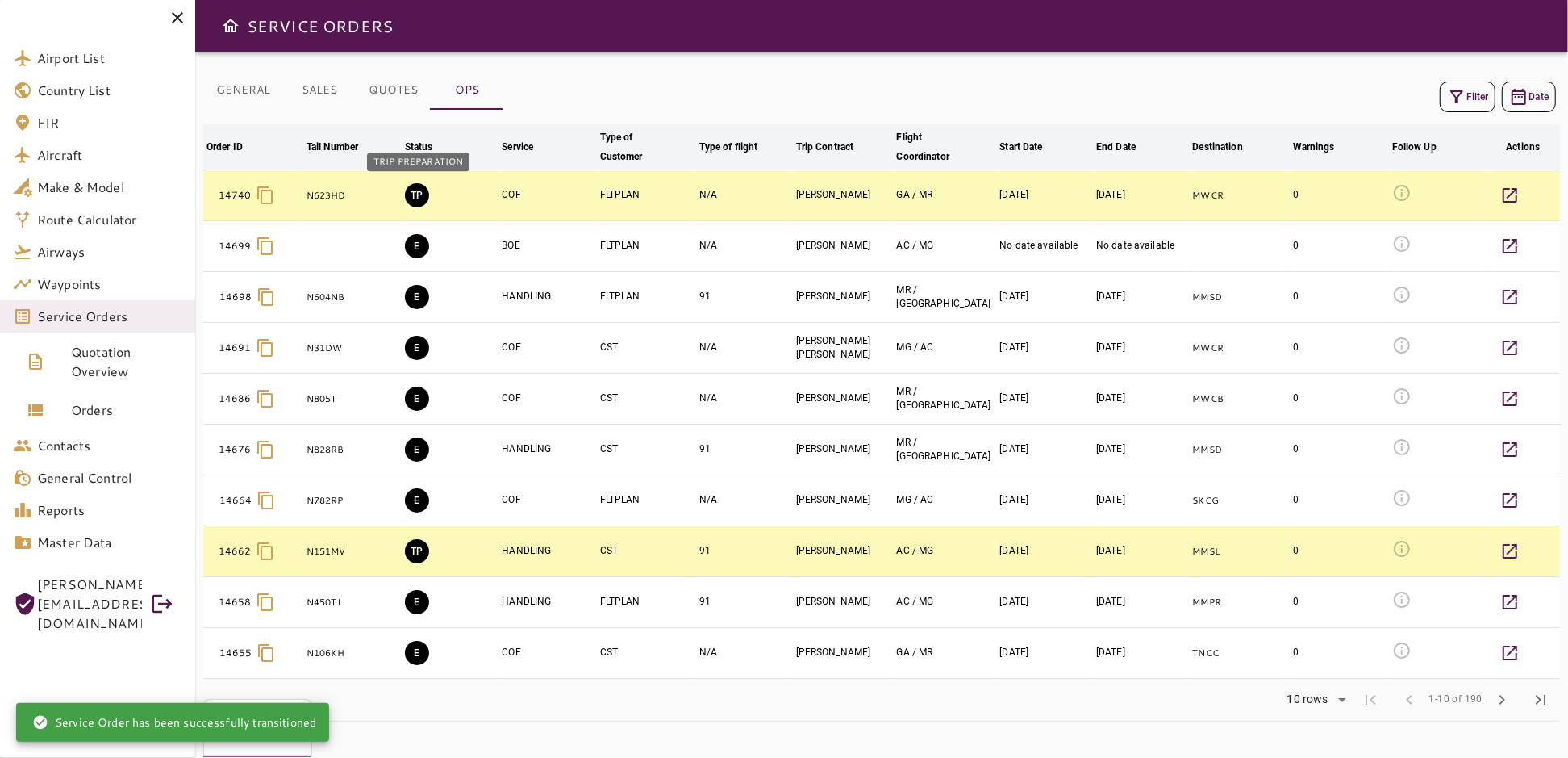
click at [415, 192] on button "TP" at bounding box center [417, 195] width 24 height 24
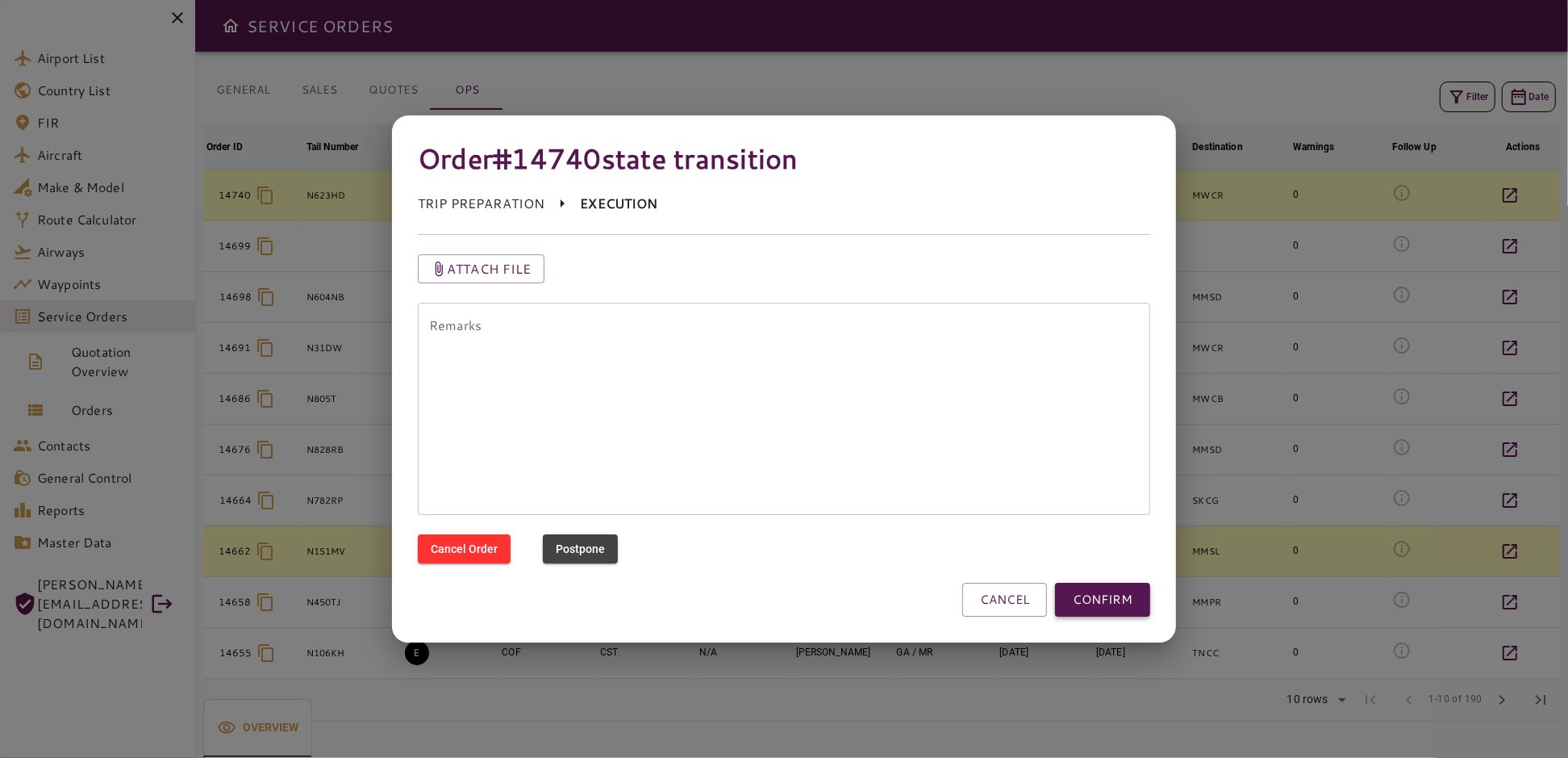
click at [1094, 602] on button "CONFIRM" at bounding box center [1102, 599] width 95 height 34
